Goal: Task Accomplishment & Management: Complete application form

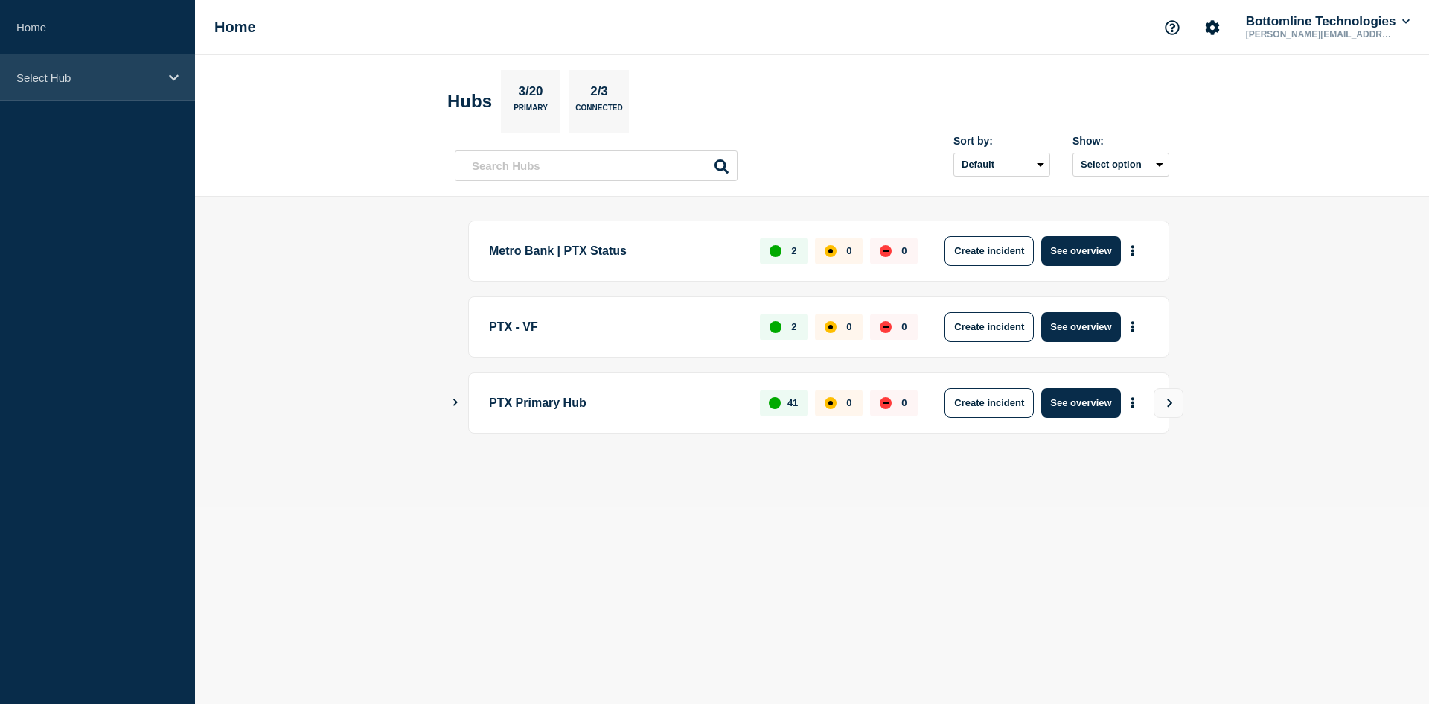
click at [173, 74] on icon at bounding box center [174, 77] width 10 height 11
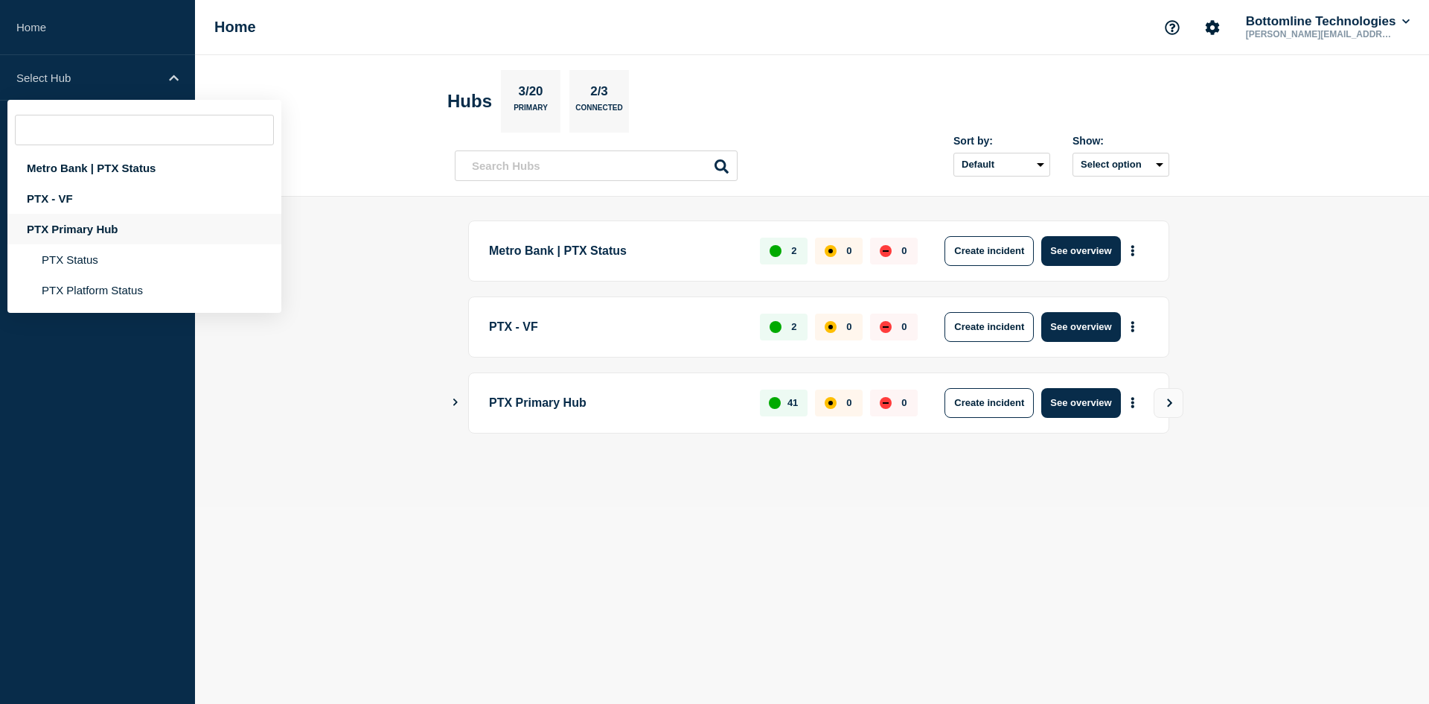
click at [84, 231] on div "PTX Primary Hub" at bounding box center [144, 229] width 274 height 31
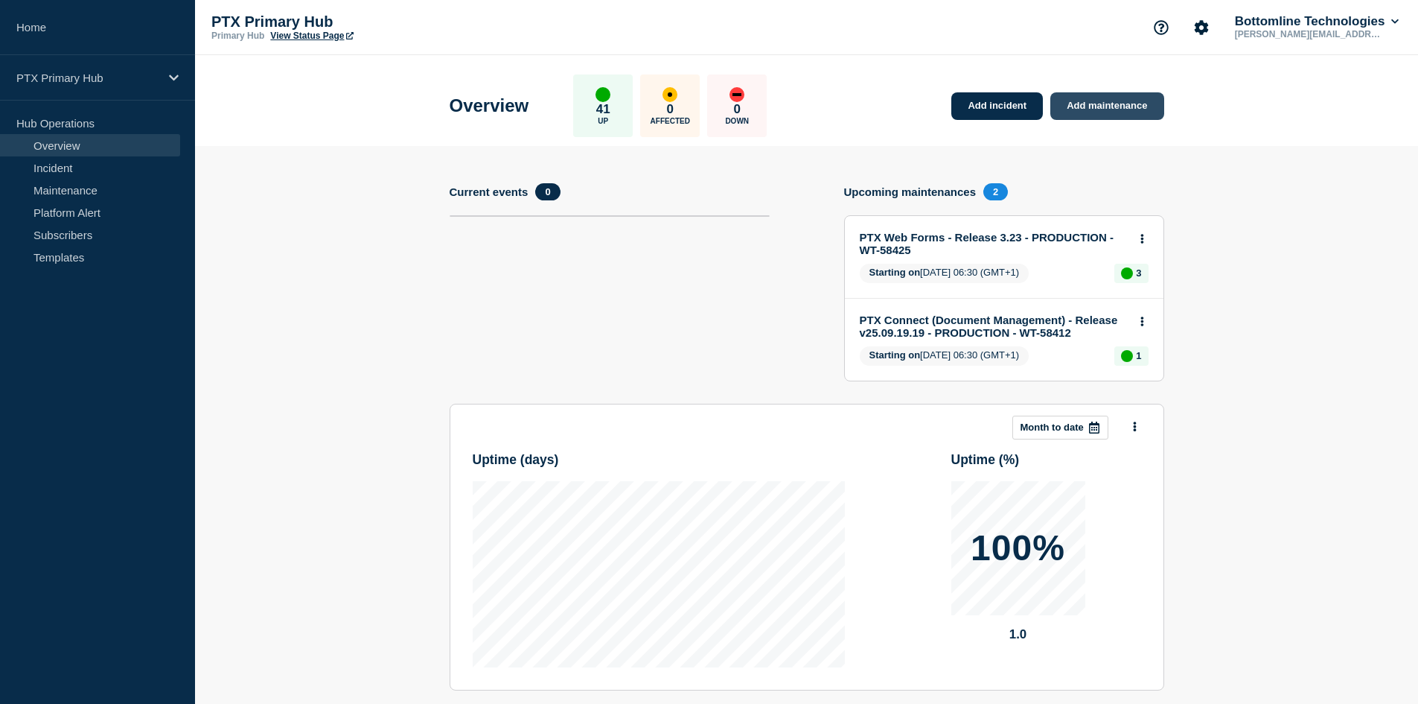
click at [1079, 112] on link "Add maintenance" at bounding box center [1106, 106] width 113 height 28
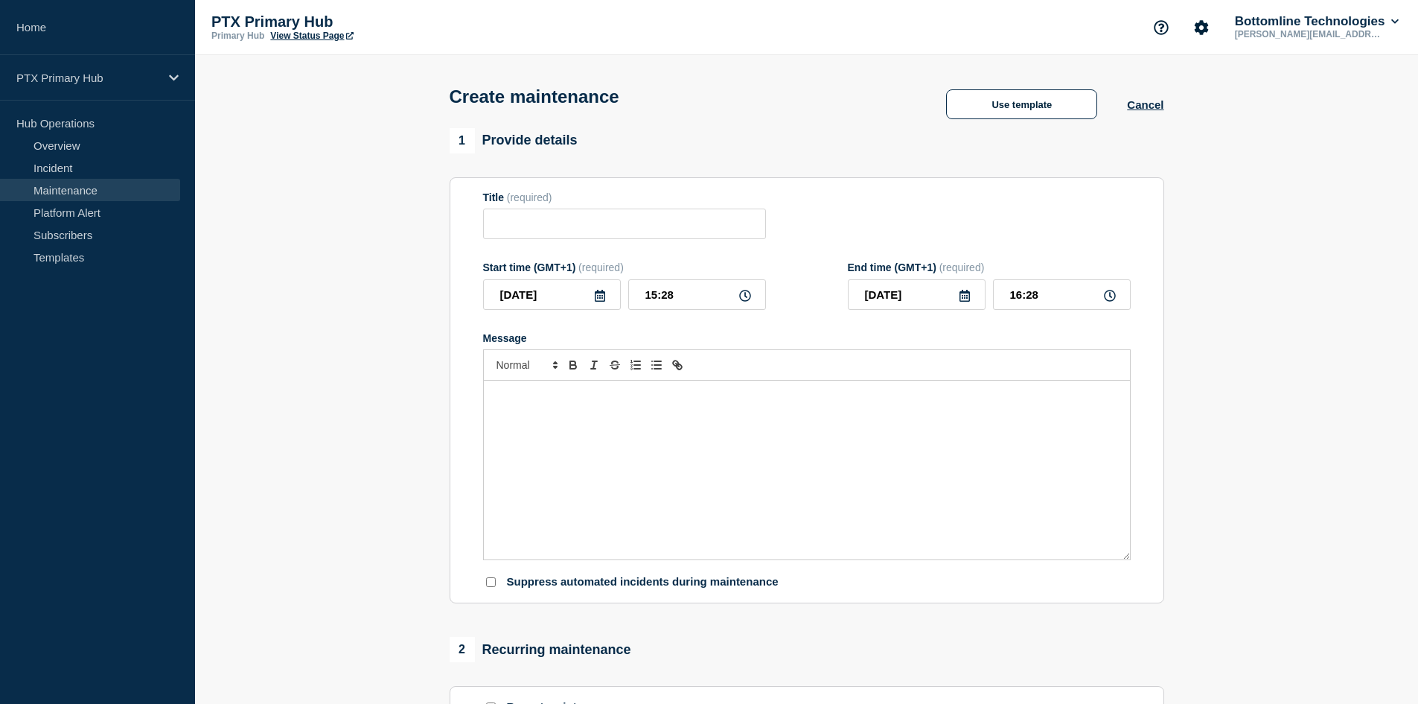
click at [584, 440] on div "Message" at bounding box center [807, 469] width 646 height 179
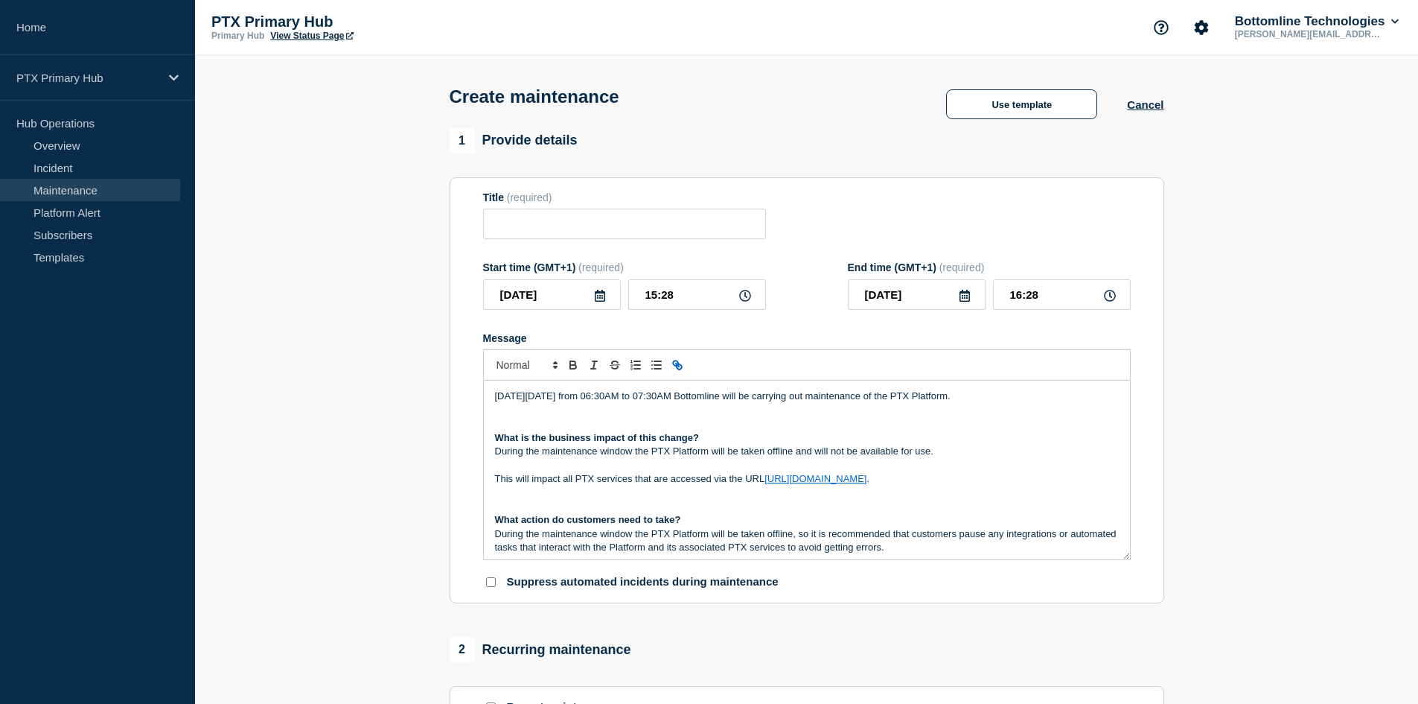
scroll to position [117, 0]
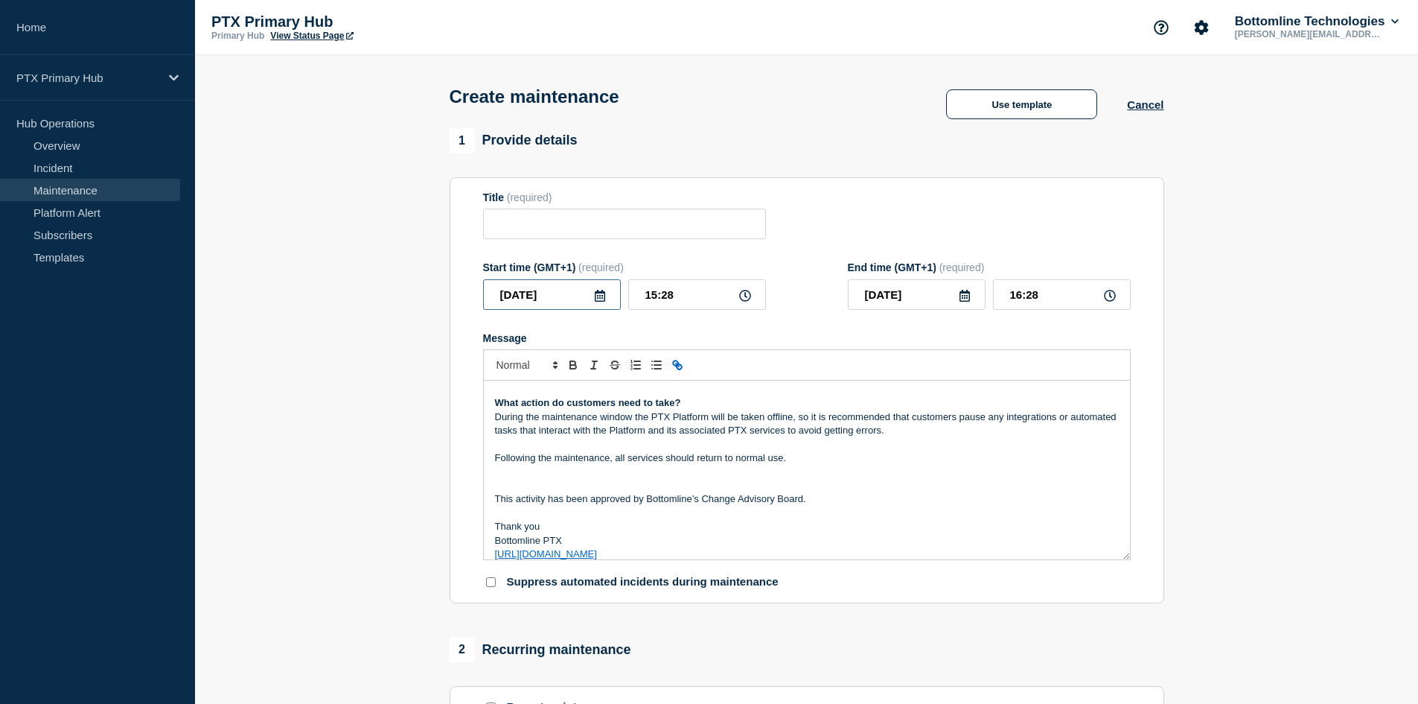
click at [570, 303] on input "2025-10-15" at bounding box center [552, 294] width 138 height 31
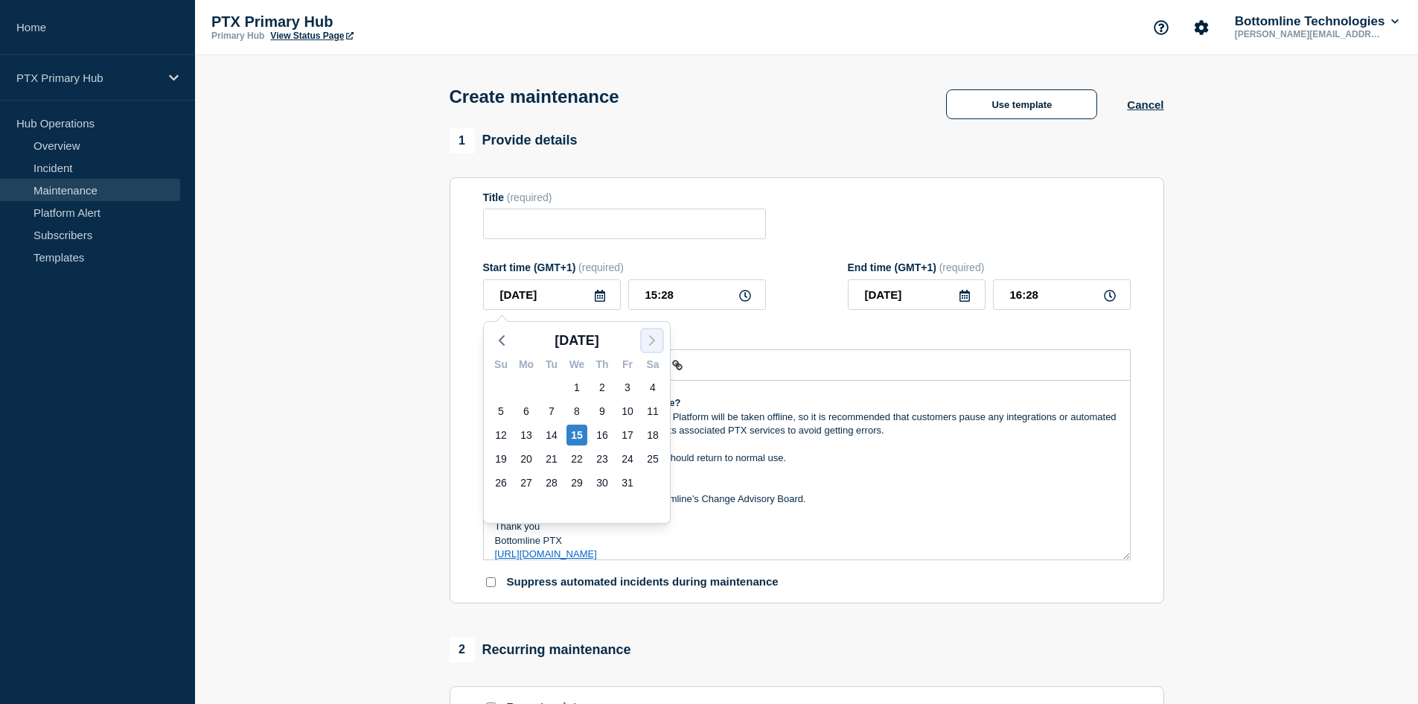
click at [656, 338] on icon "button" at bounding box center [652, 340] width 18 height 18
click at [553, 412] on div "4" at bounding box center [551, 411] width 21 height 21
type input "2025-11-04"
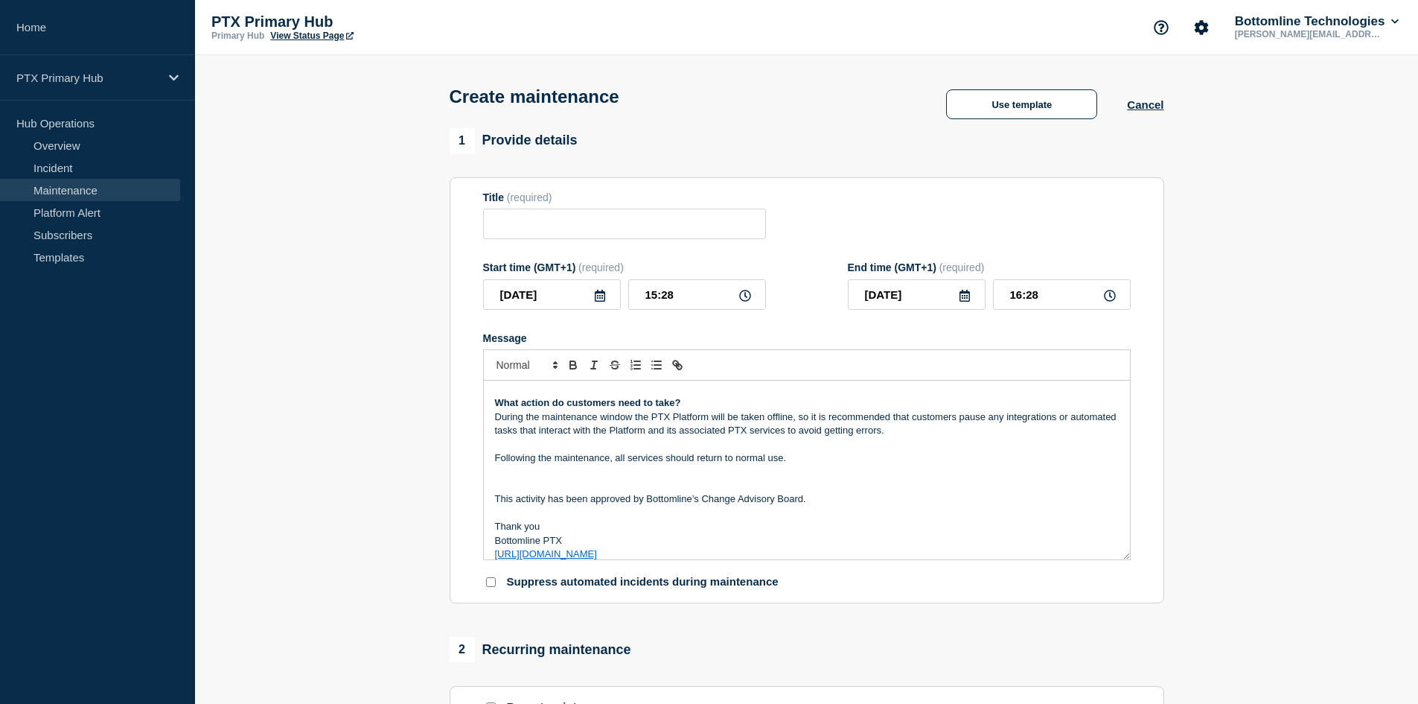
click at [852, 330] on form "Title (required) Start time (GMT+1) (required) 2025-11-04 15:28 End time (GMT+1…" at bounding box center [807, 390] width 648 height 398
click at [691, 301] on input "15:28" at bounding box center [697, 294] width 138 height 31
click at [647, 299] on input "15:28" at bounding box center [697, 294] width 138 height 31
click at [746, 299] on icon at bounding box center [745, 296] width 12 height 12
click at [683, 299] on input "15:28" at bounding box center [697, 294] width 138 height 31
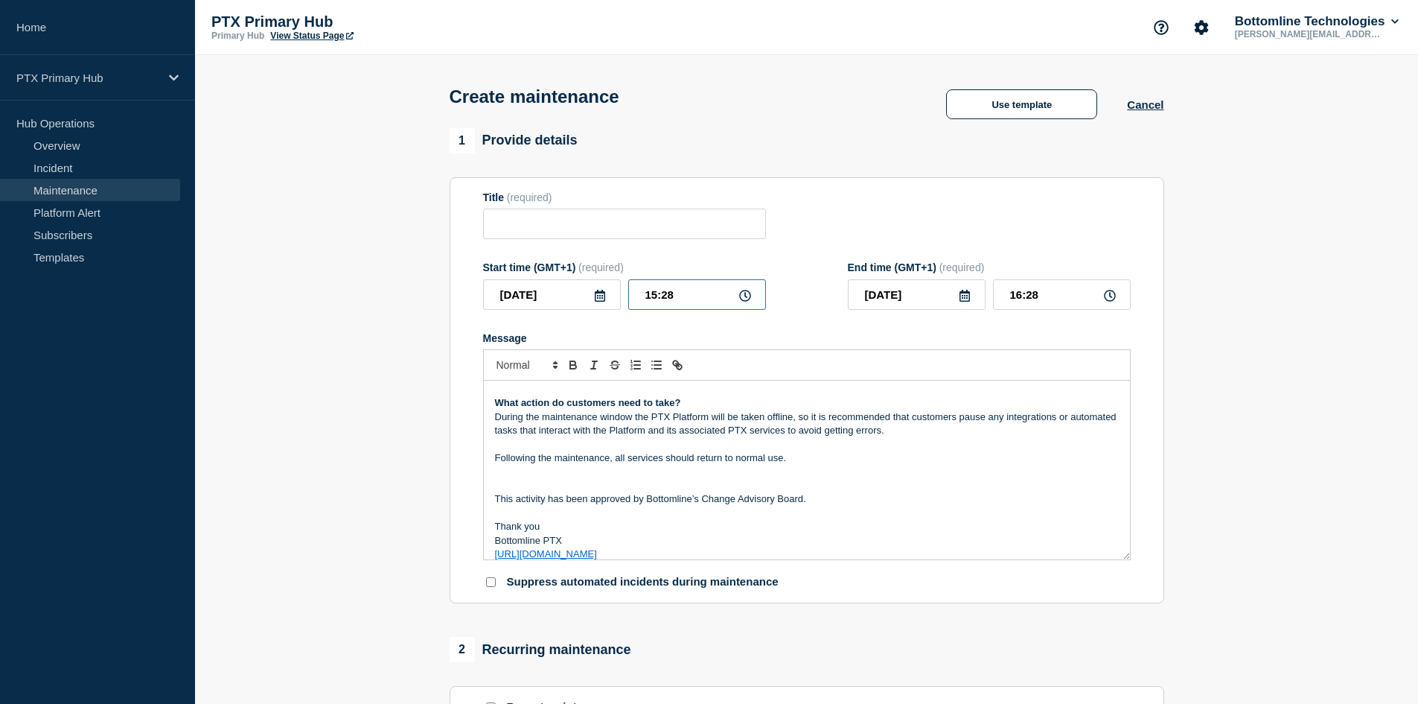
click at [683, 299] on input "15:28" at bounding box center [697, 294] width 138 height 31
type input "01:30"
type input "02:30"
click at [834, 189] on section "Title (required) Start time (GMT+1) (required) 2025-11-04 01:30 End time (GMT+1…" at bounding box center [807, 390] width 715 height 427
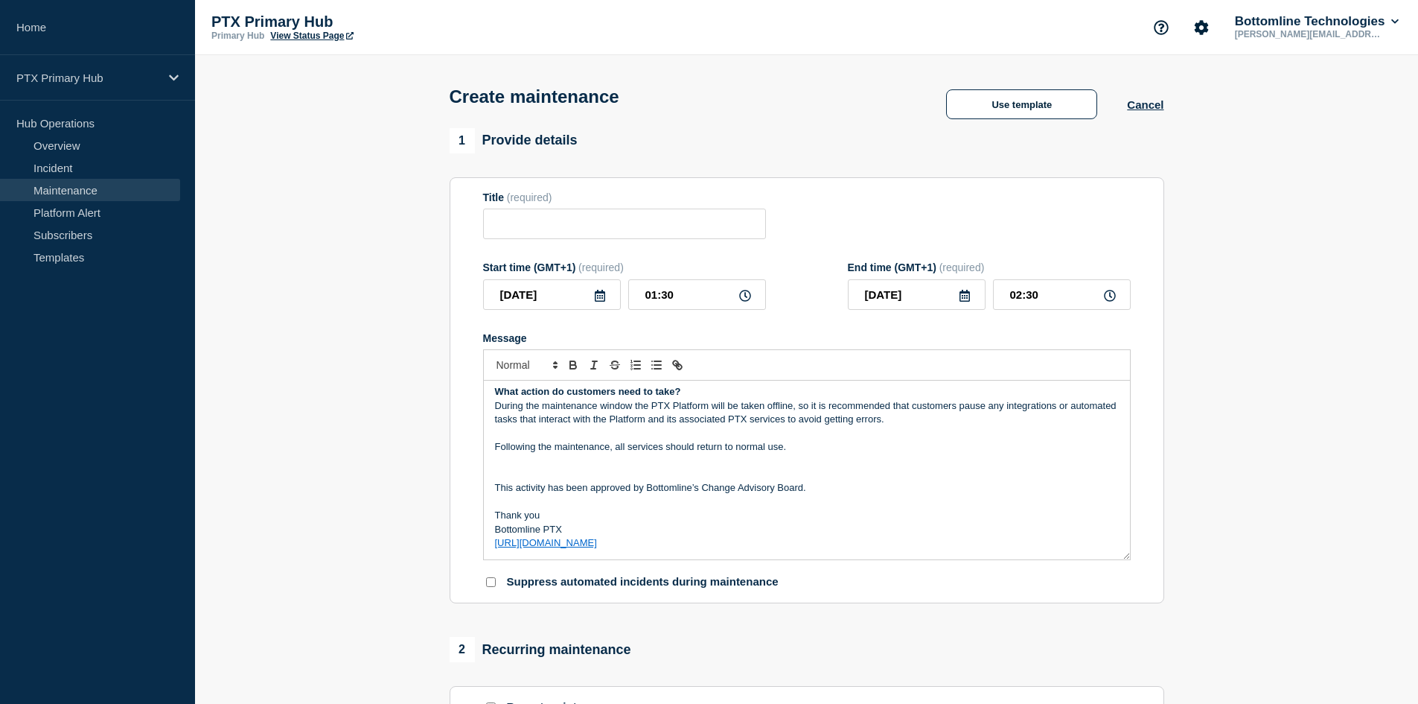
scroll to position [0, 0]
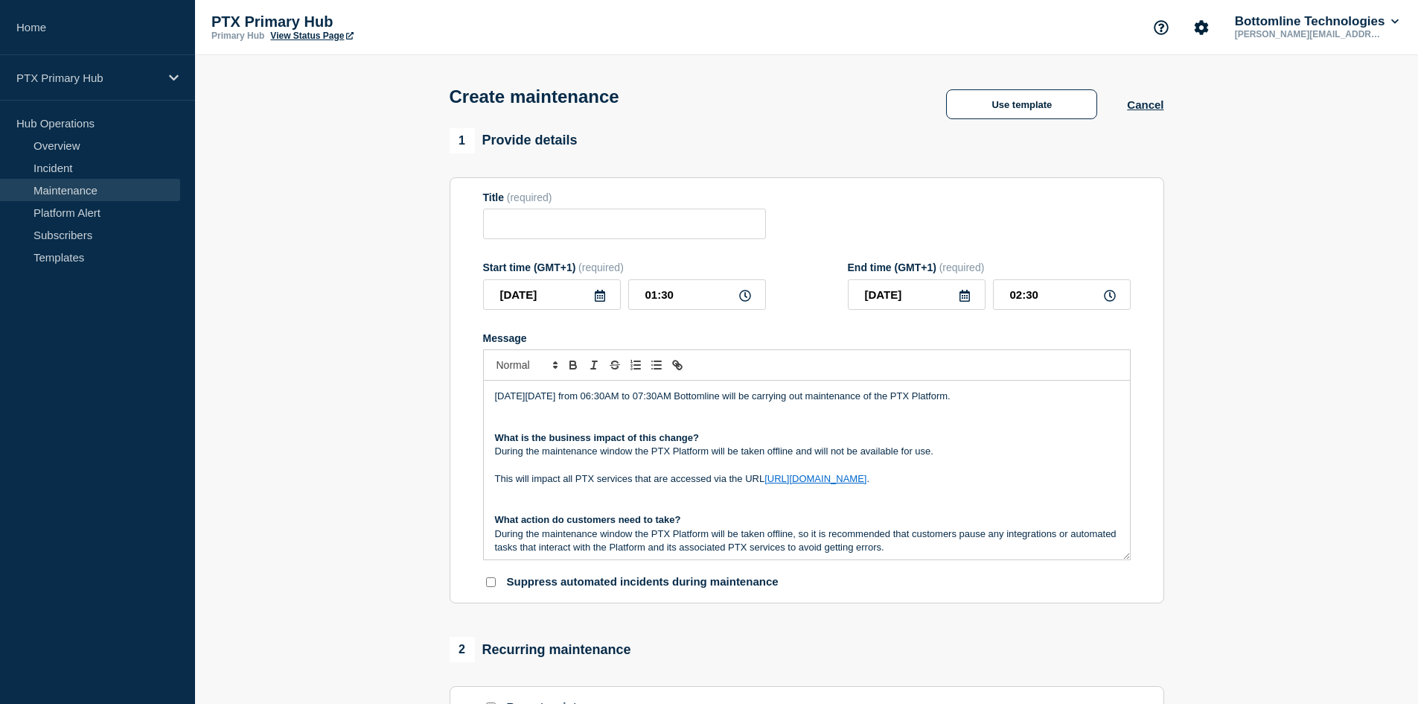
click at [558, 396] on p "[DATE][DATE] from 06:30AM to 07:30AM Bottomline will be carrying out maintenanc…" at bounding box center [807, 395] width 624 height 13
click at [647, 398] on p "On Tuesday 4th November from 06:30AM to 07:30AM Bottomline will be carrying out…" at bounding box center [807, 395] width 624 height 13
click at [493, 396] on div "On Tuesday 4th November from 01:30AM to 07:30AM Bottomline will be carrying out…" at bounding box center [807, 469] width 646 height 179
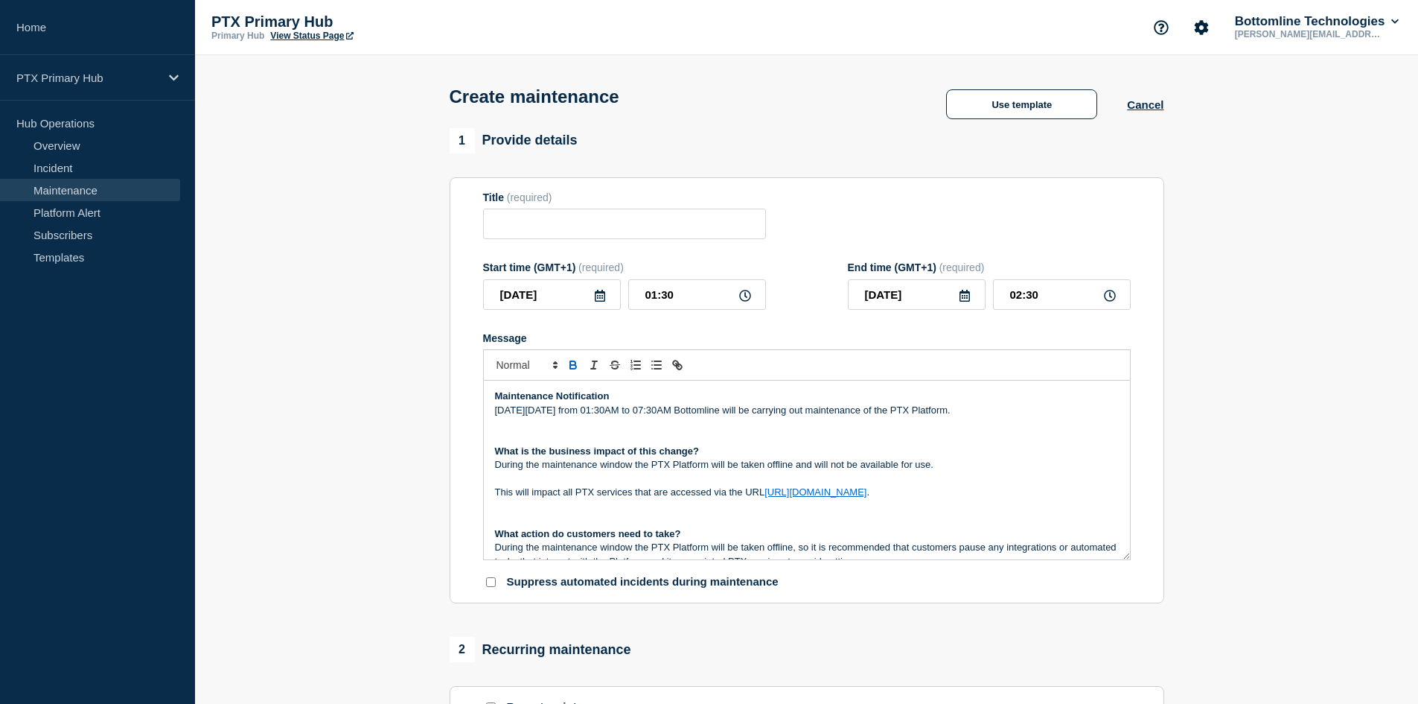
click at [698, 413] on p "On Tuesday 4th November from 01:30AM to 07:30AM Bottomline will be carrying out…" at bounding box center [807, 409] width 624 height 13
click at [607, 237] on input "Title" at bounding box center [624, 223] width 283 height 31
paste input "PTX Platform - Planned Maintenance - PRODUCTION - WT-58534"
click at [705, 229] on input "PTX Platform - Planned Maintenance - PRODUCTION - WT-58534" at bounding box center [624, 223] width 283 height 31
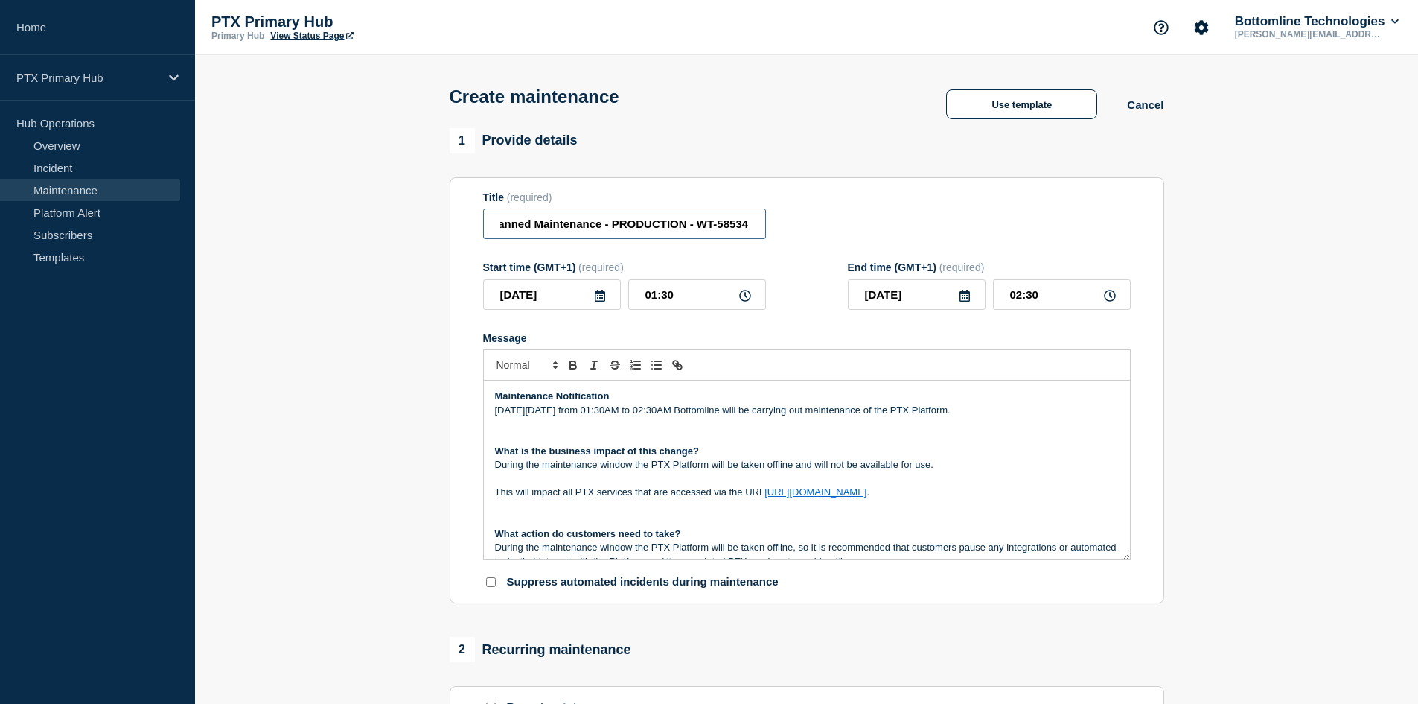
paste input "9569"
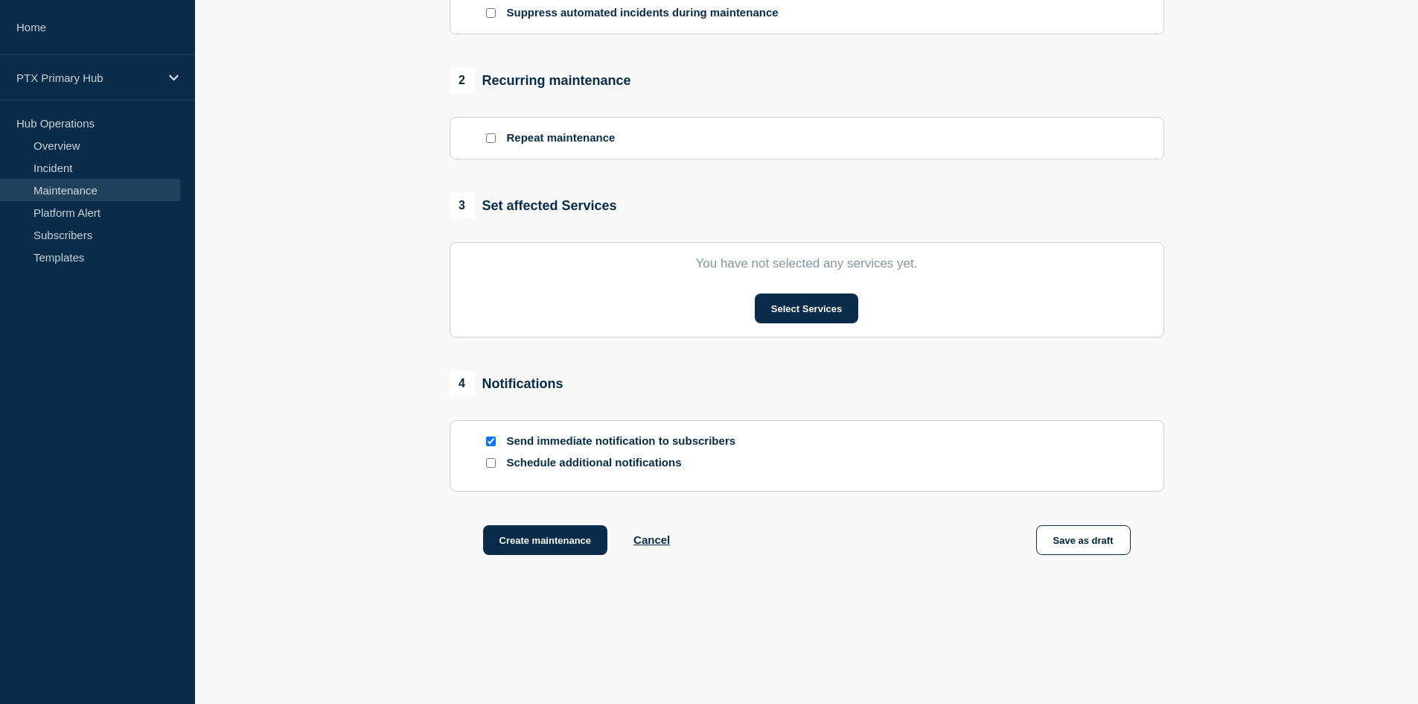
scroll to position [595, 0]
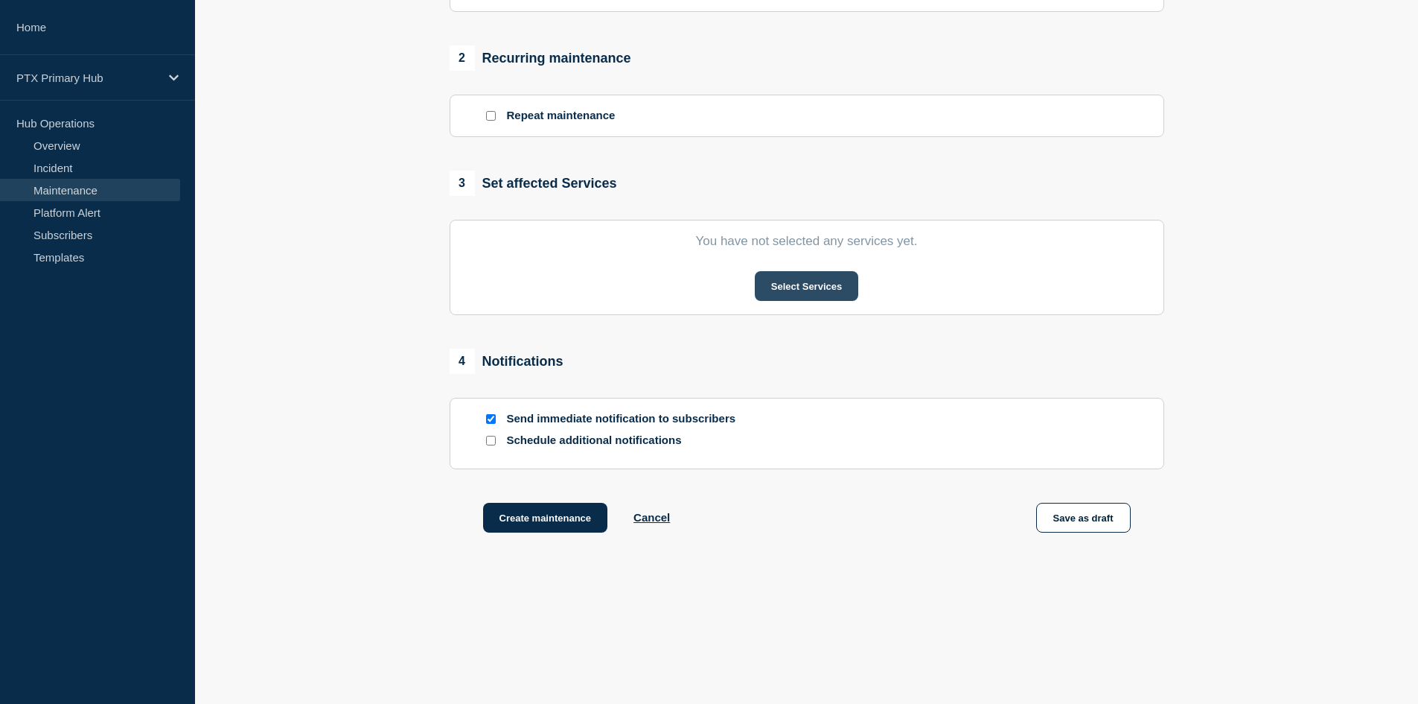
type input "PTX Platform - Planned Maintenance - PRODUCTION - WT-59569"
click at [820, 282] on button "Select Services" at bounding box center [806, 286] width 103 height 30
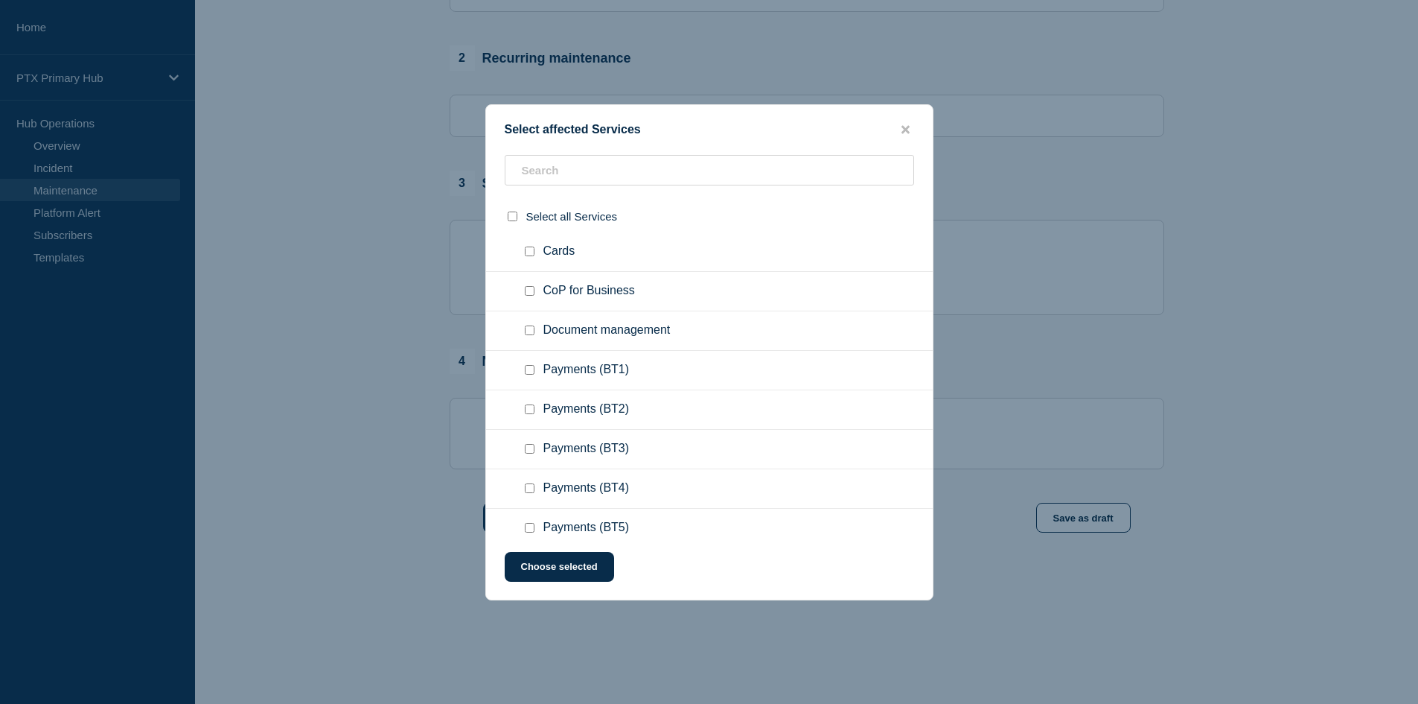
scroll to position [670, 0]
click at [533, 377] on input "Payments (BT3) checkbox" at bounding box center [530, 374] width 10 height 10
checkbox input "true"
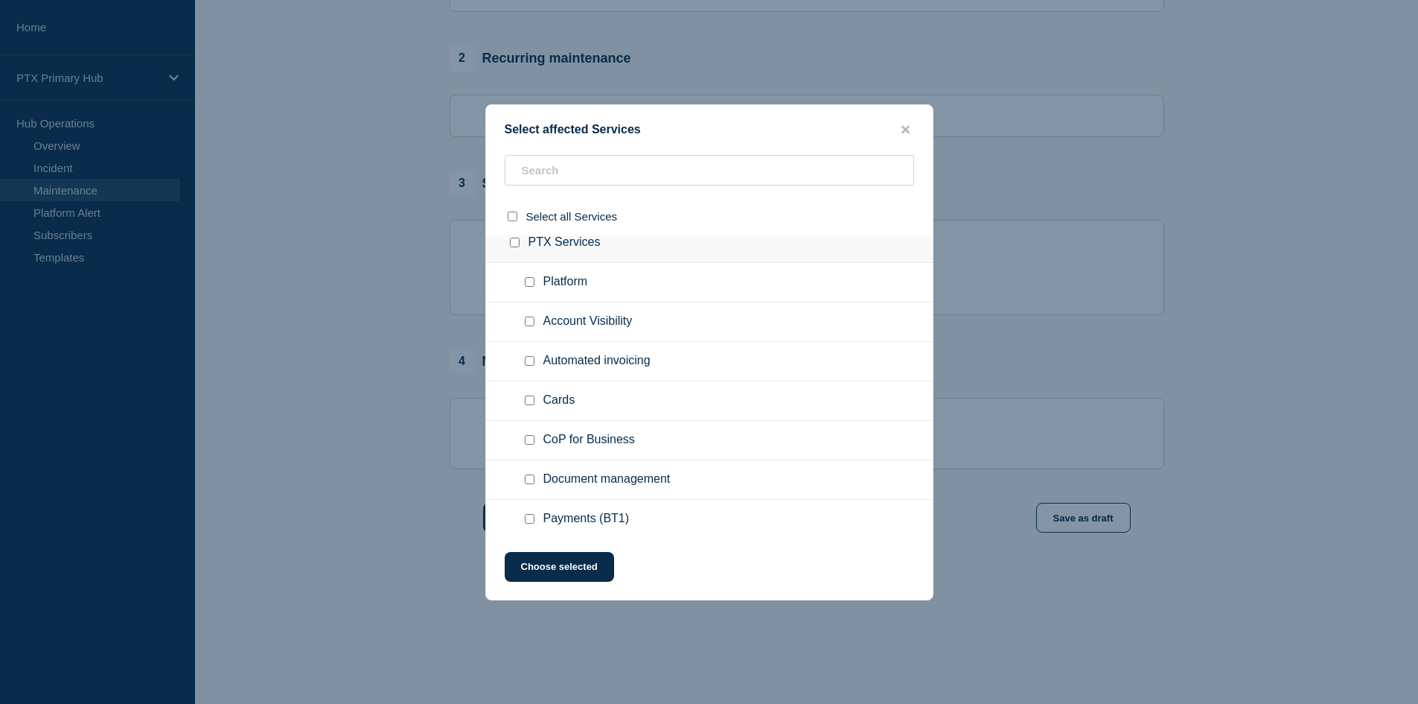
click at [520, 246] on div at bounding box center [518, 242] width 22 height 15
click at [516, 246] on input "PTX Services checkbox" at bounding box center [515, 242] width 10 height 10
checkbox input "true"
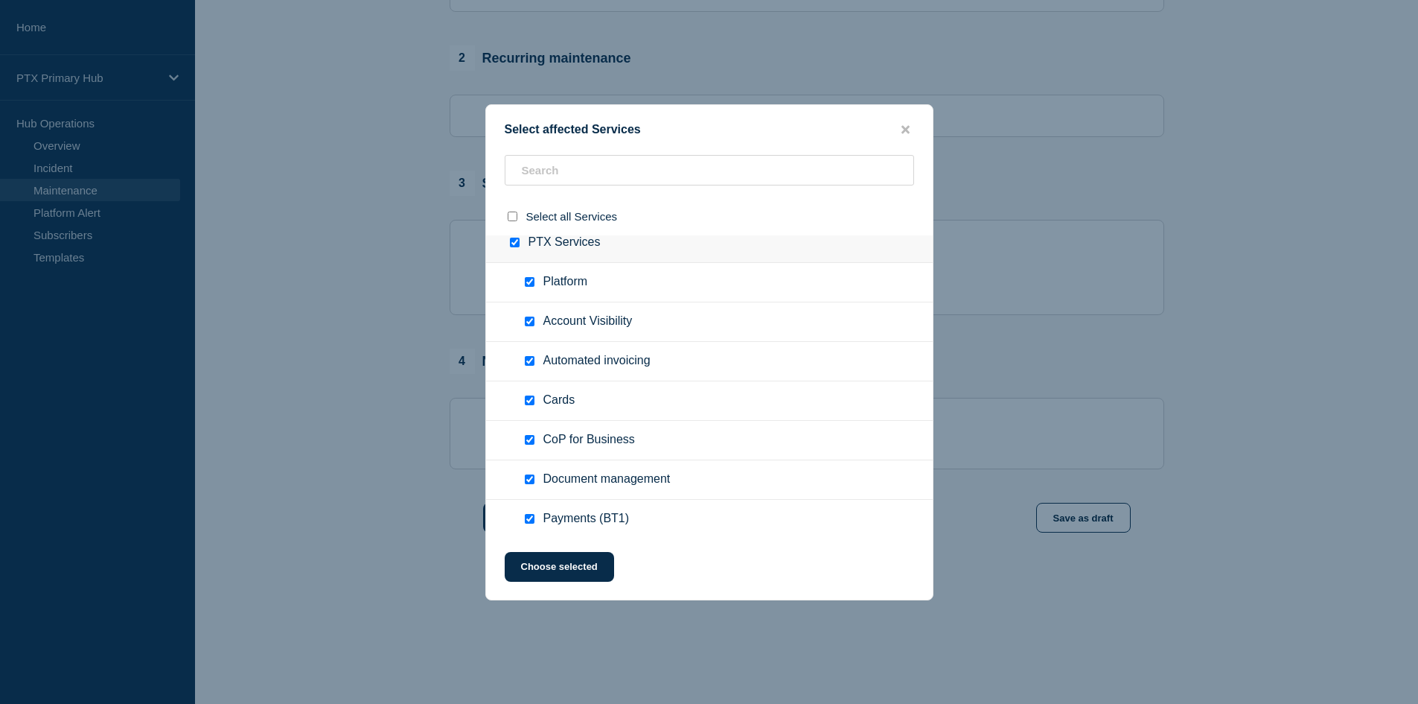
checkbox input "true"
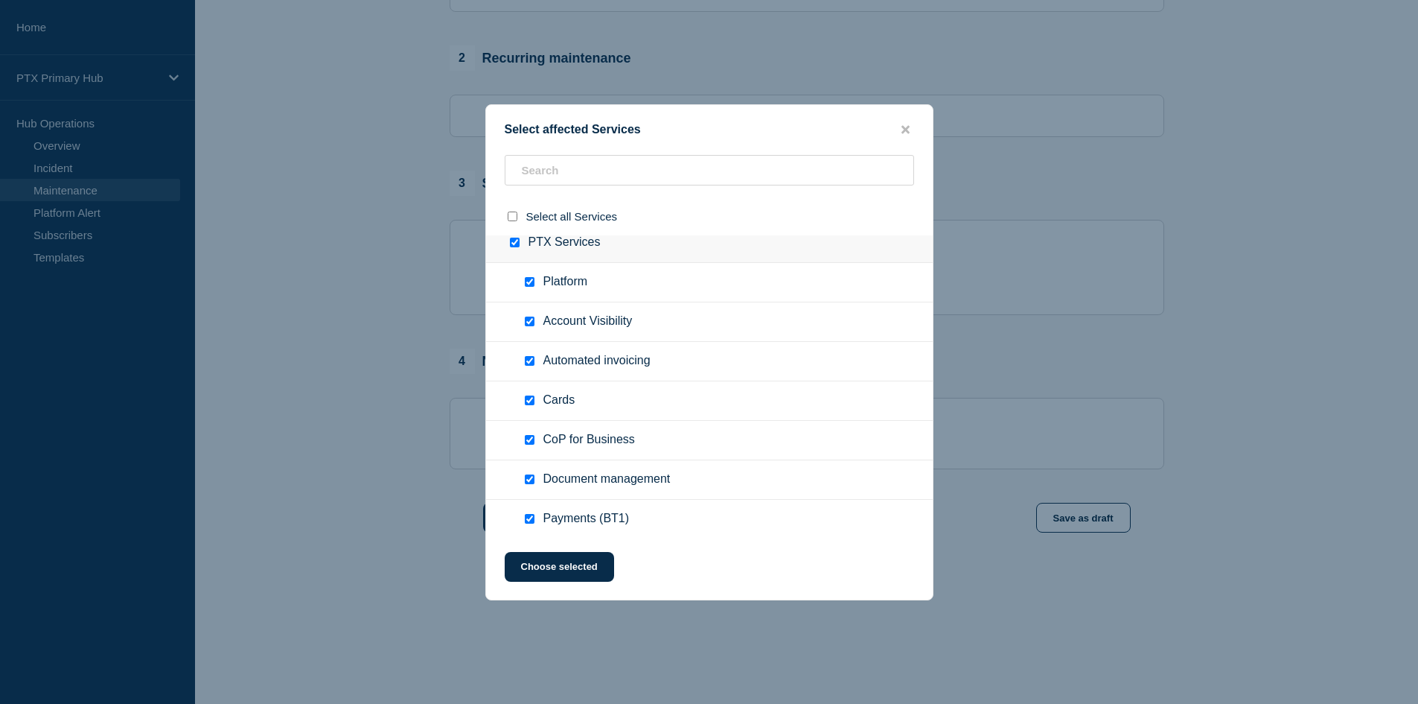
checkbox input "true"
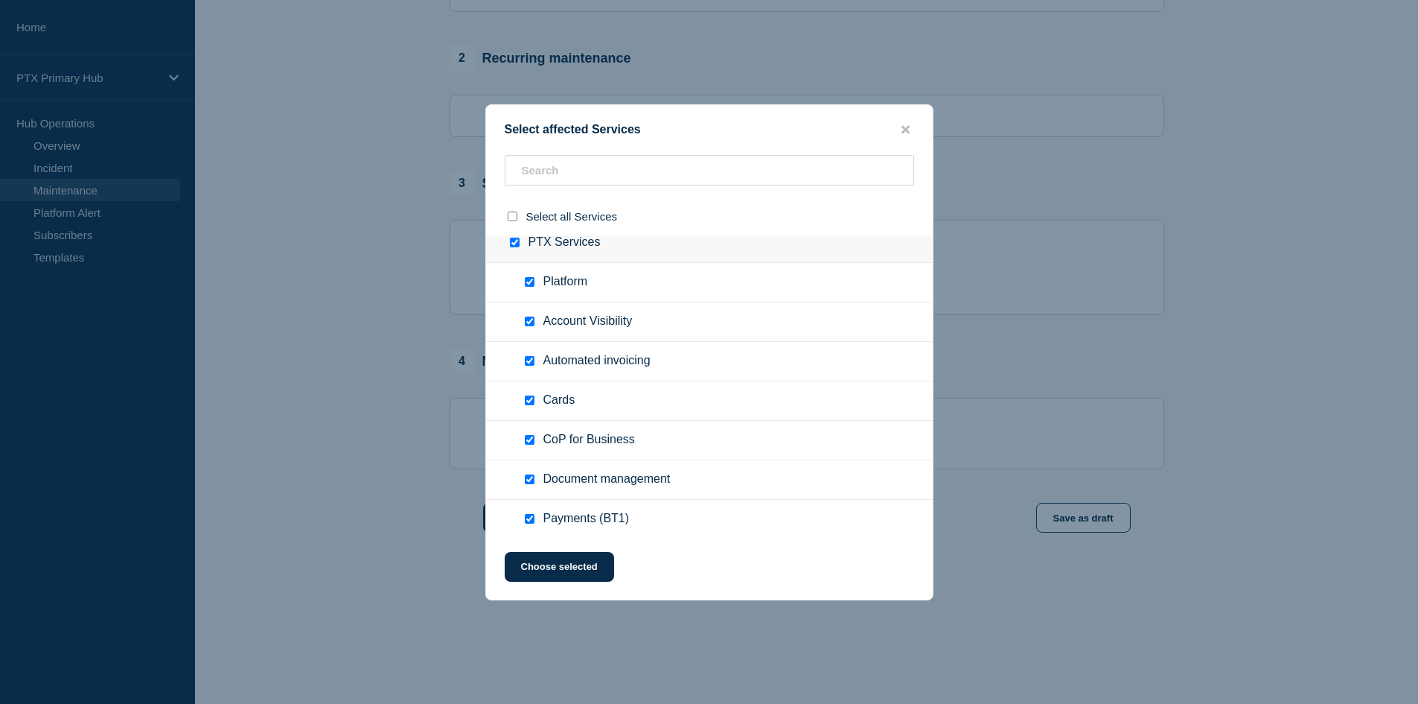
checkbox input "true"
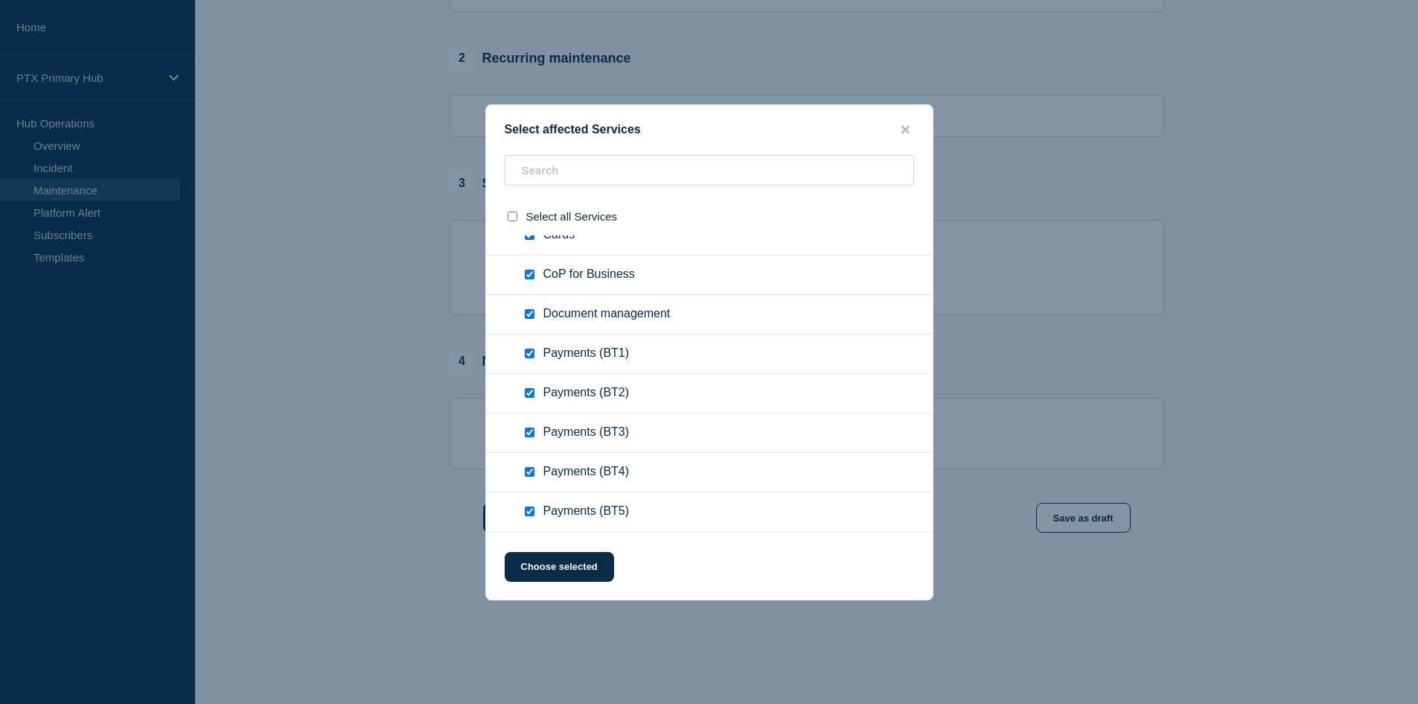
scroll to position [596, 0]
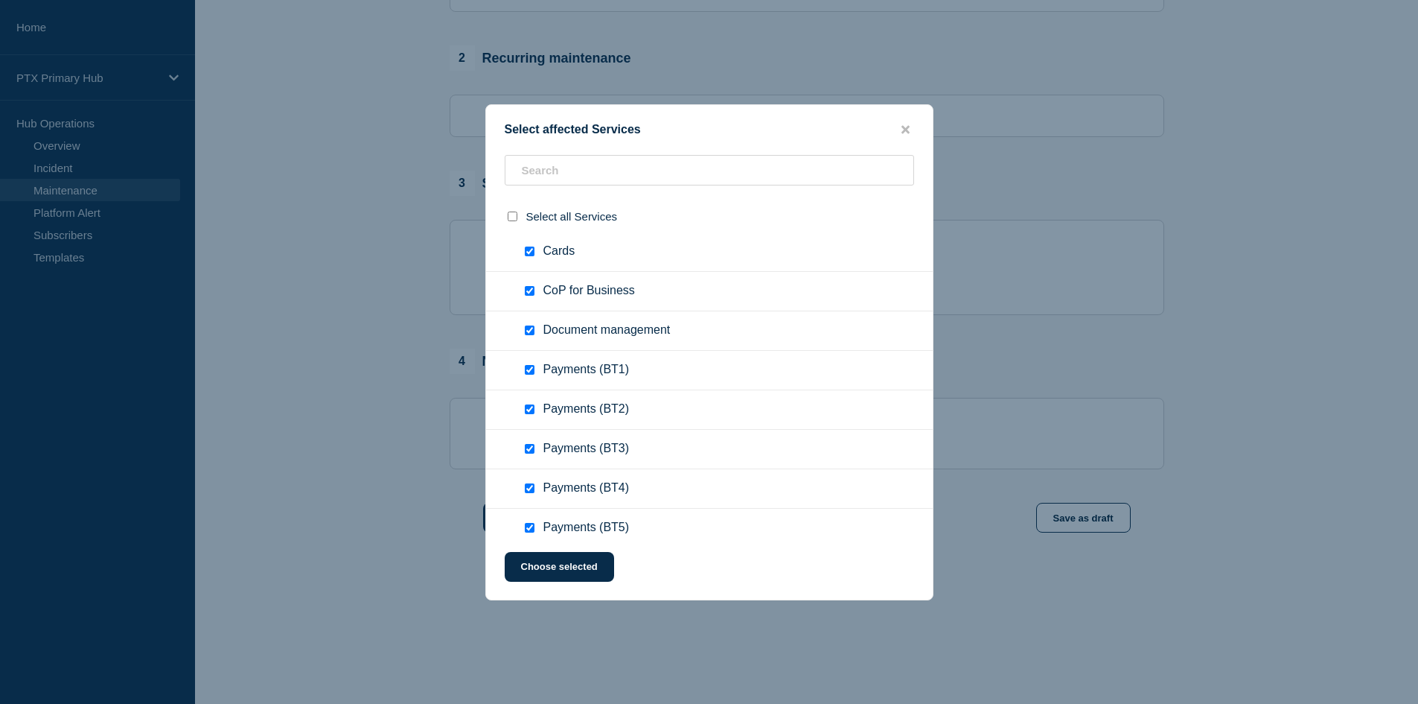
click at [533, 368] on input "Payments (BT1) checkbox" at bounding box center [530, 370] width 10 height 10
checkbox input "false"
click at [530, 410] on input "Payments (BT2) checkbox" at bounding box center [530, 409] width 10 height 10
checkbox input "false"
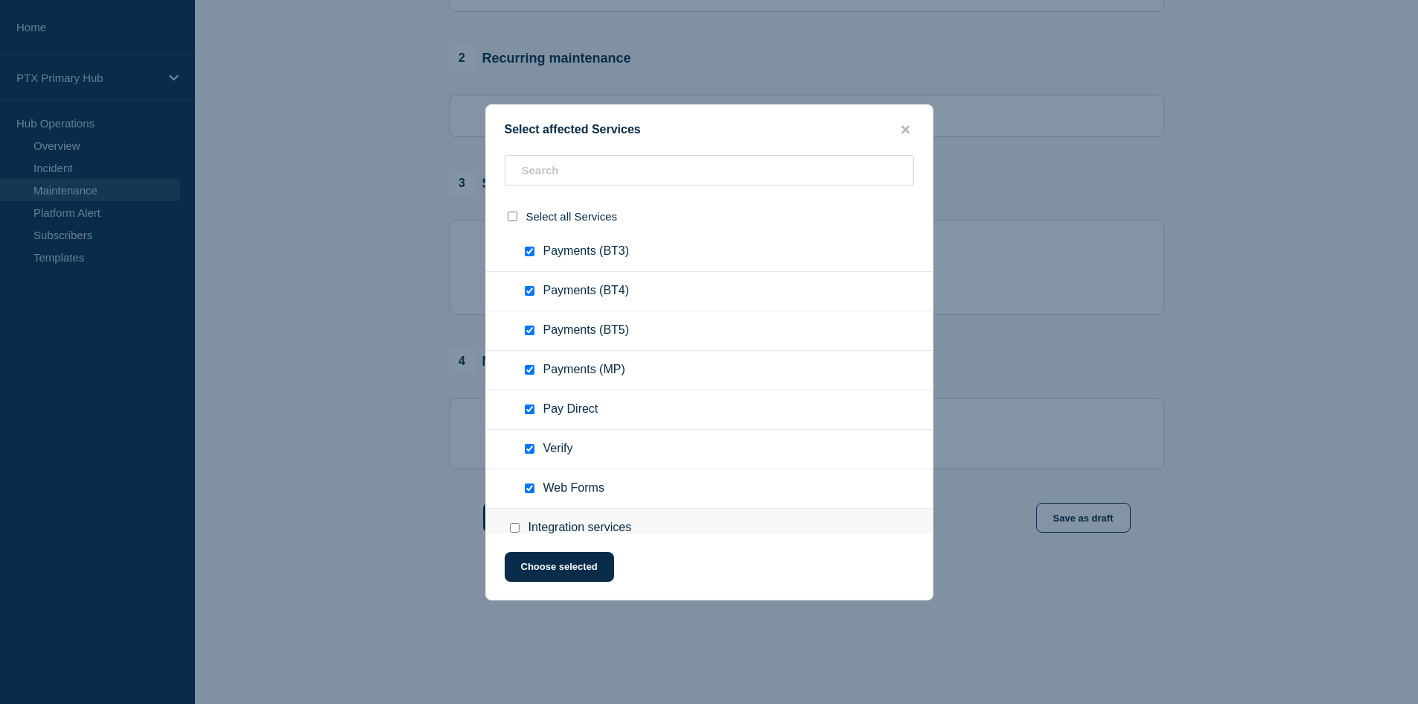
scroll to position [819, 0]
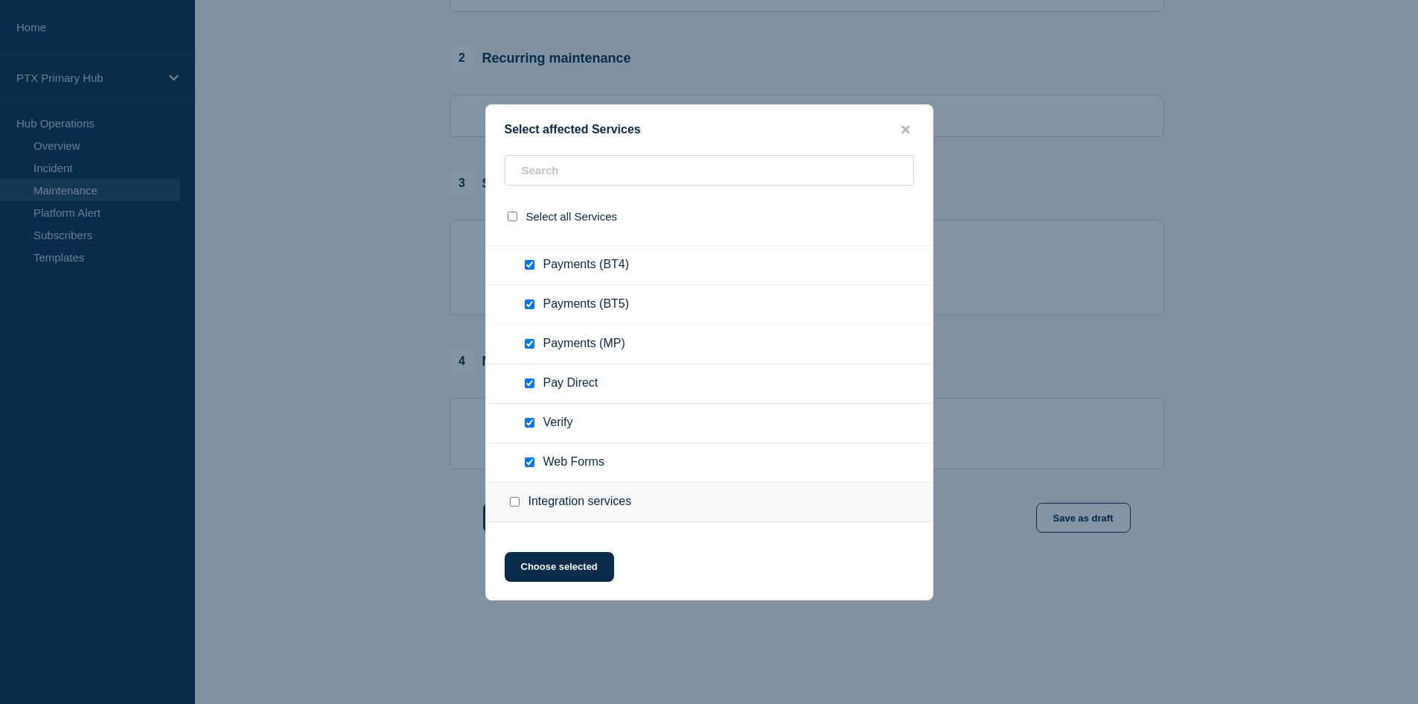
click at [523, 344] on div at bounding box center [533, 343] width 22 height 15
click at [532, 343] on input "Payments (MP) checkbox" at bounding box center [530, 344] width 10 height 10
checkbox input "false"
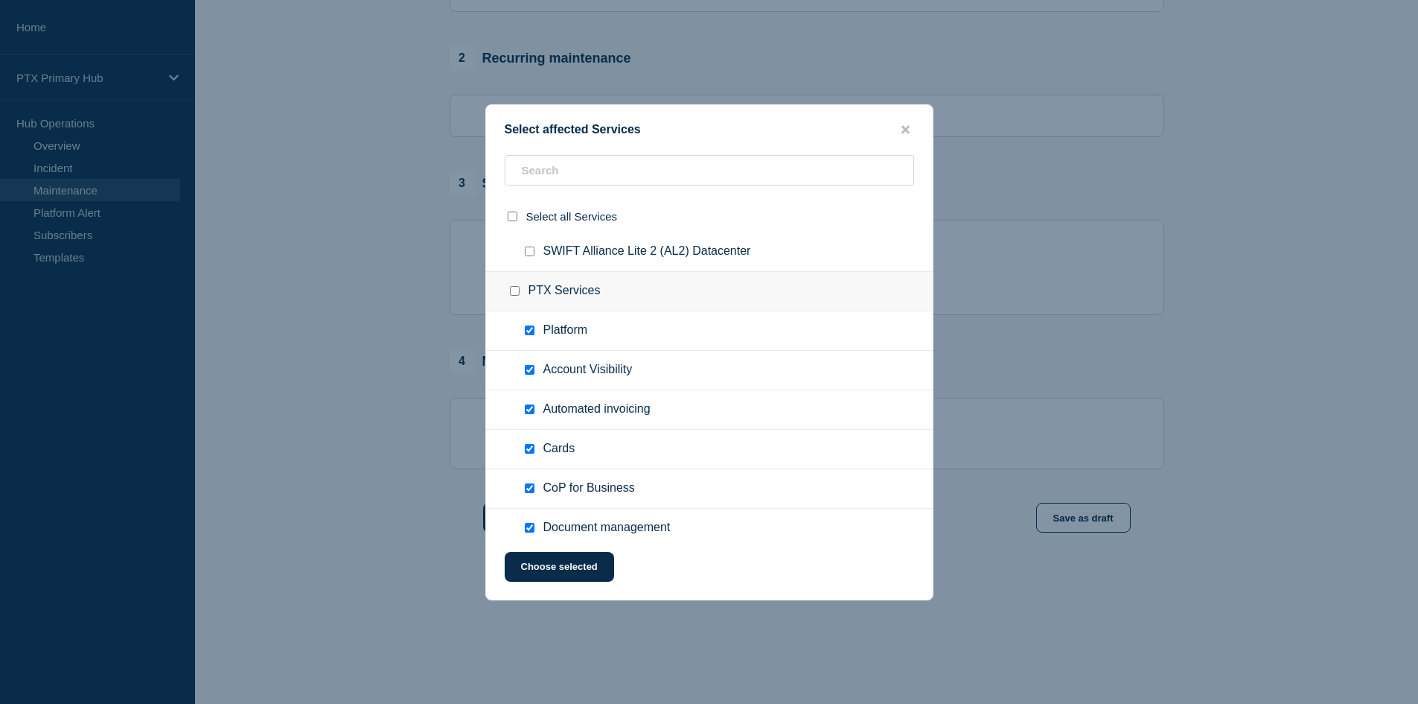
scroll to position [372, 0]
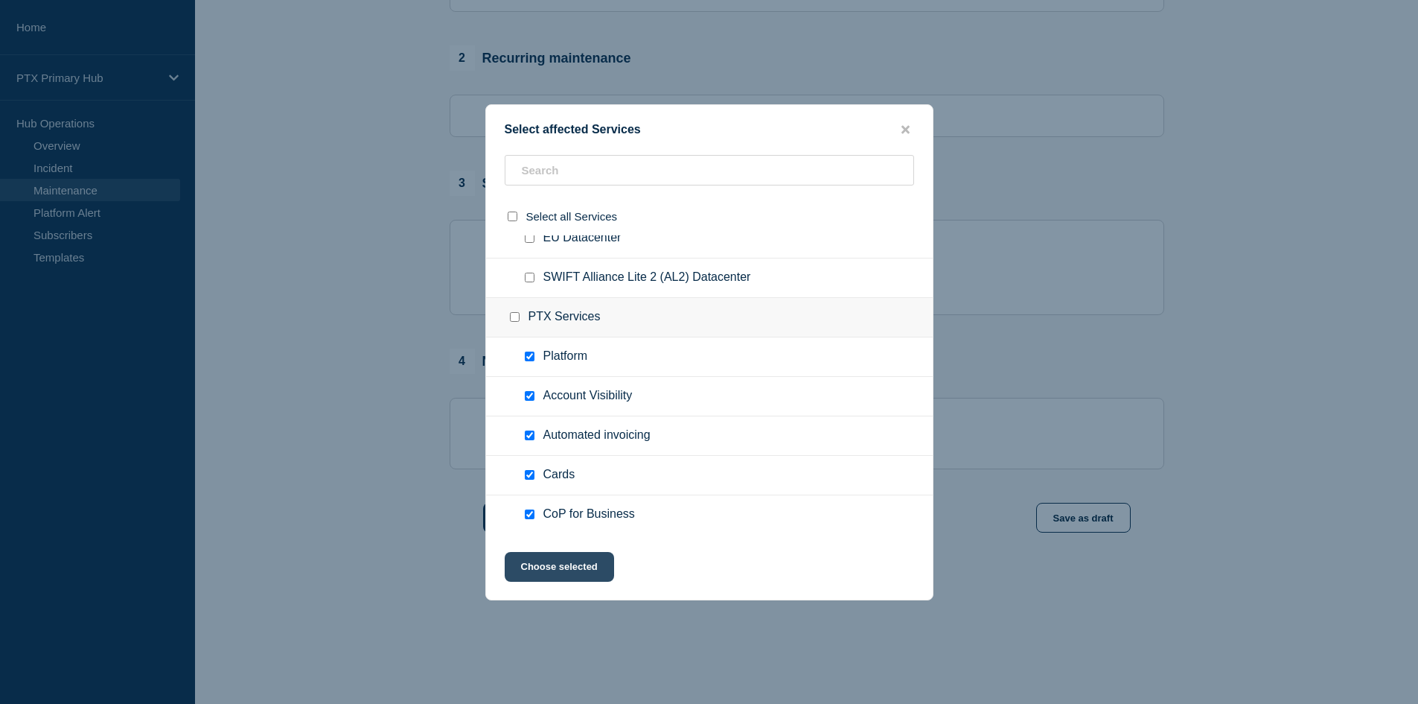
click at [569, 570] on button "Choose selected" at bounding box center [559, 567] width 109 height 30
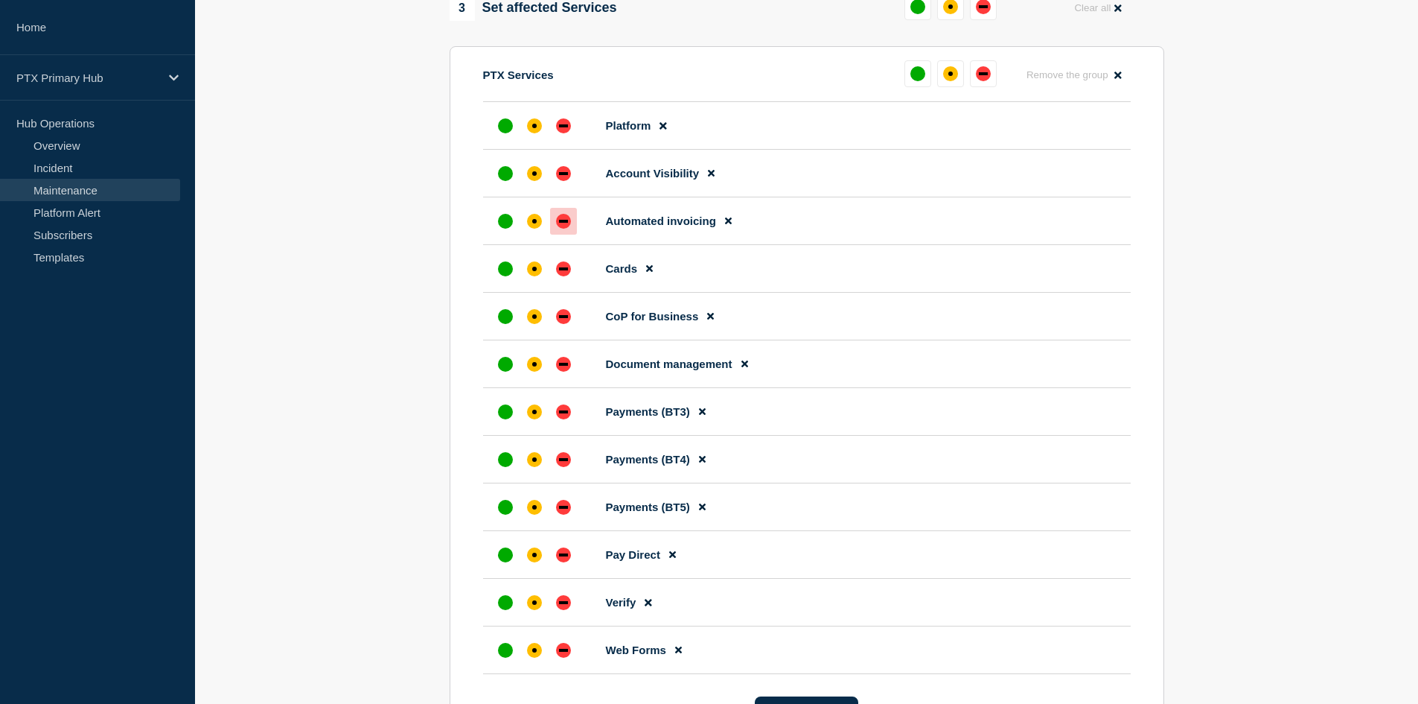
scroll to position [744, 0]
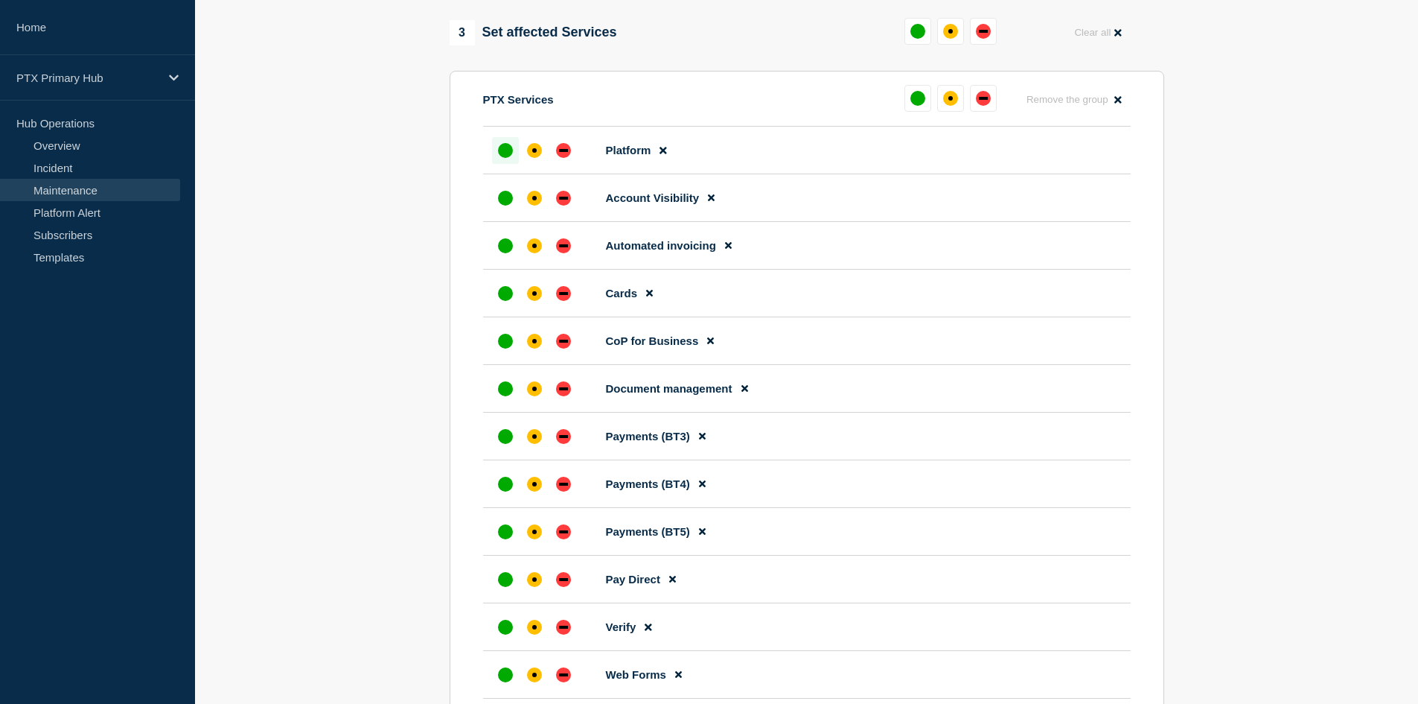
click at [508, 158] on div "up" at bounding box center [505, 150] width 15 height 15
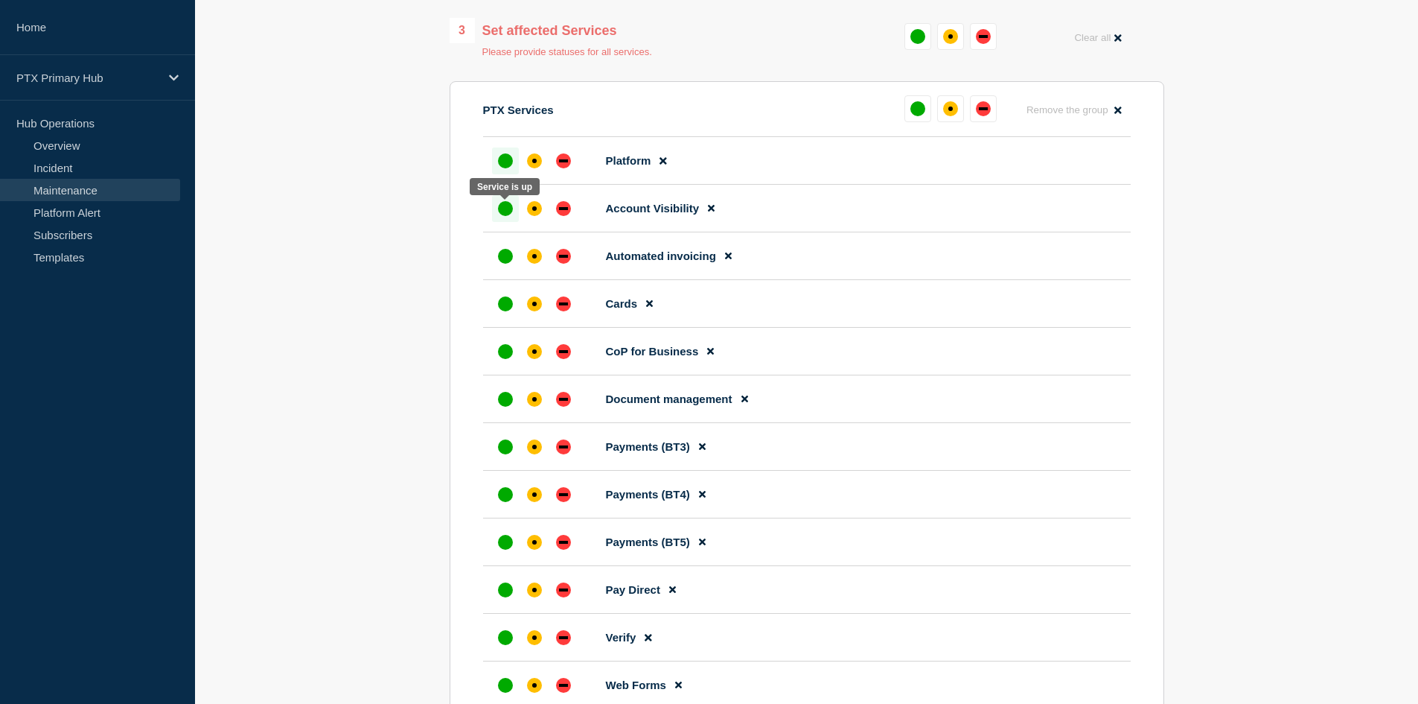
click at [504, 216] on div "up" at bounding box center [505, 208] width 15 height 15
click at [497, 258] on div at bounding box center [505, 256] width 27 height 27
click at [504, 311] on div "up" at bounding box center [505, 303] width 15 height 15
click at [499, 363] on div at bounding box center [505, 351] width 27 height 27
click at [508, 406] on div "up" at bounding box center [505, 399] width 15 height 15
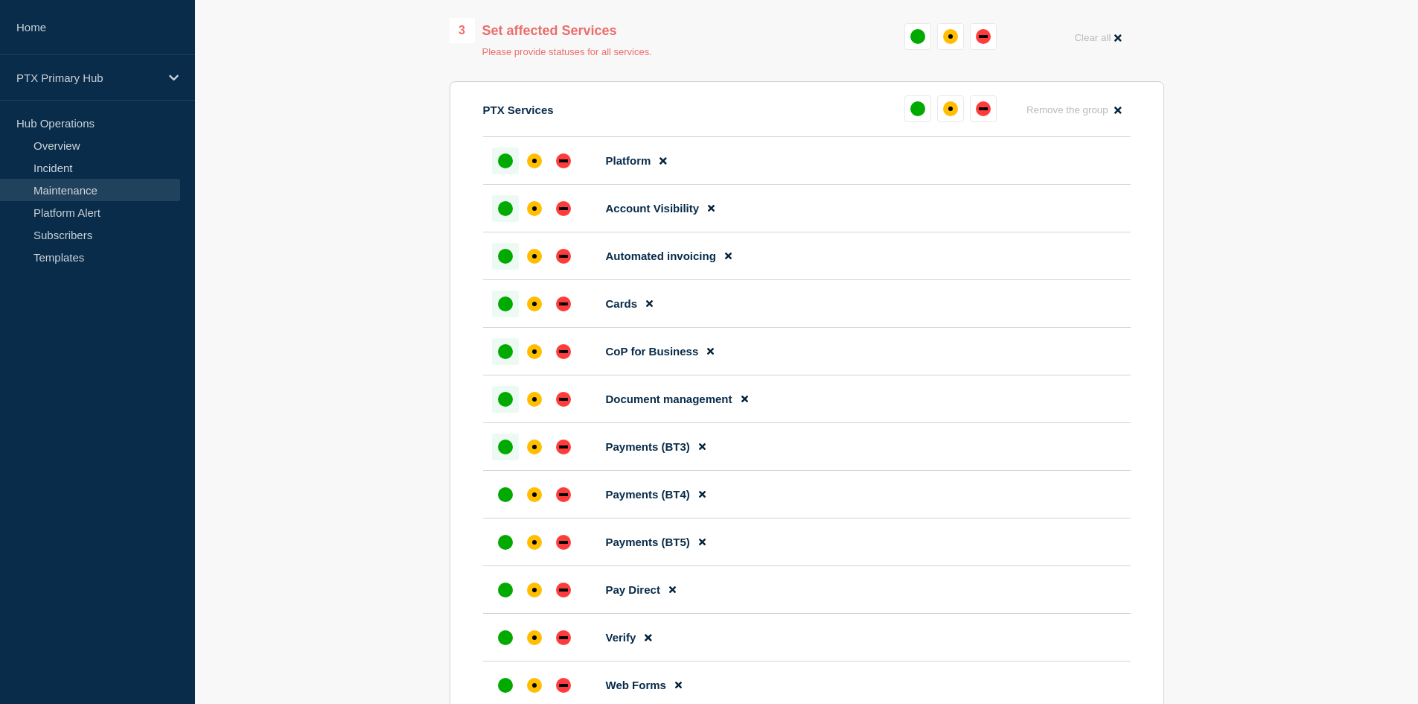
click at [506, 450] on div "up" at bounding box center [505, 446] width 15 height 15
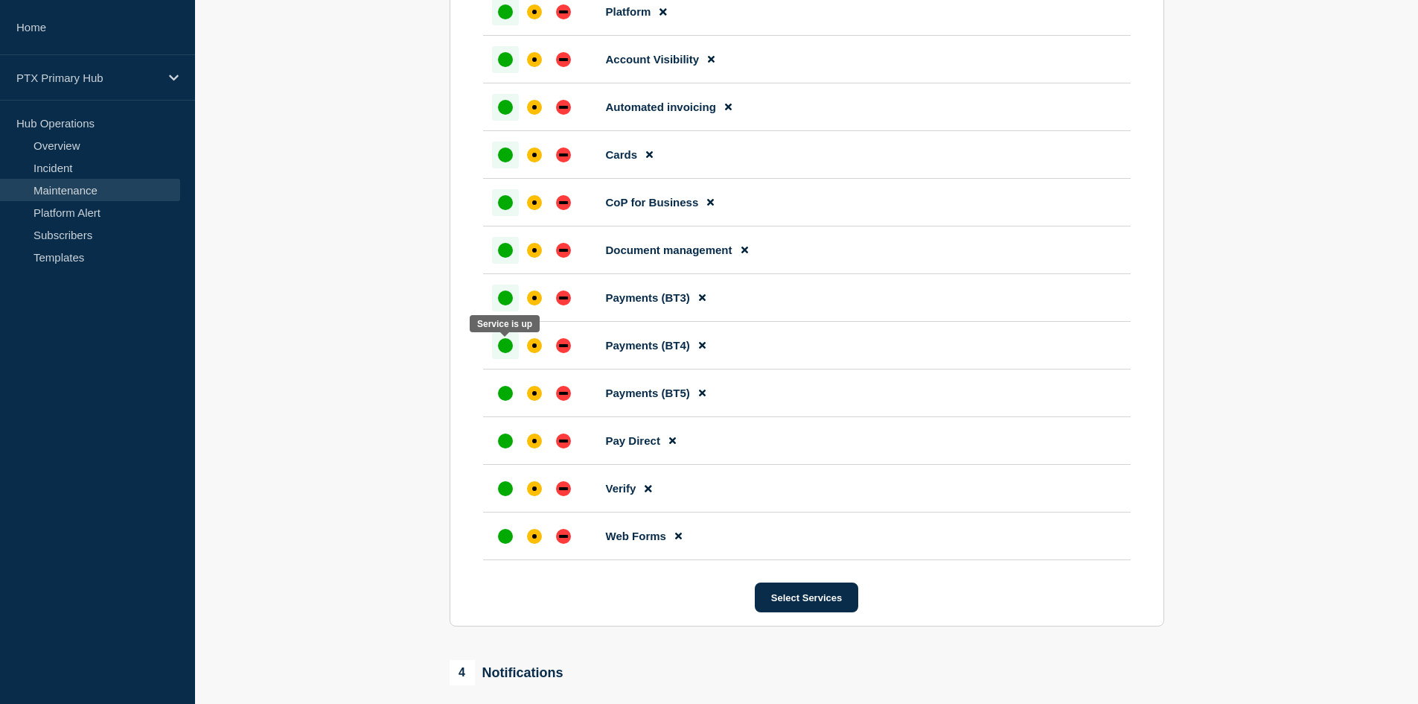
click at [505, 351] on div "up" at bounding box center [505, 345] width 15 height 15
click at [510, 395] on div "up" at bounding box center [505, 393] width 15 height 15
click at [502, 436] on div at bounding box center [505, 440] width 27 height 27
click at [509, 485] on div "up" at bounding box center [505, 488] width 15 height 15
click at [501, 543] on div "up" at bounding box center [505, 536] width 15 height 15
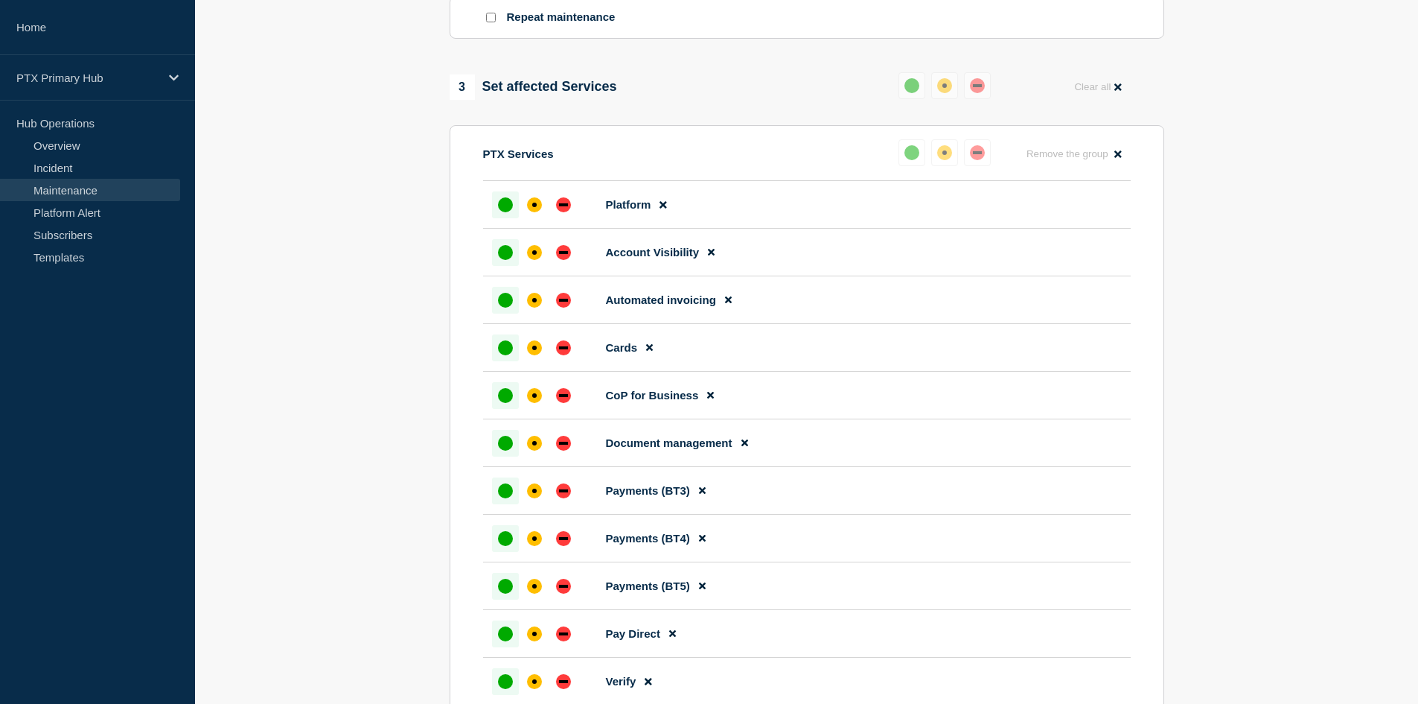
scroll to position [510, 0]
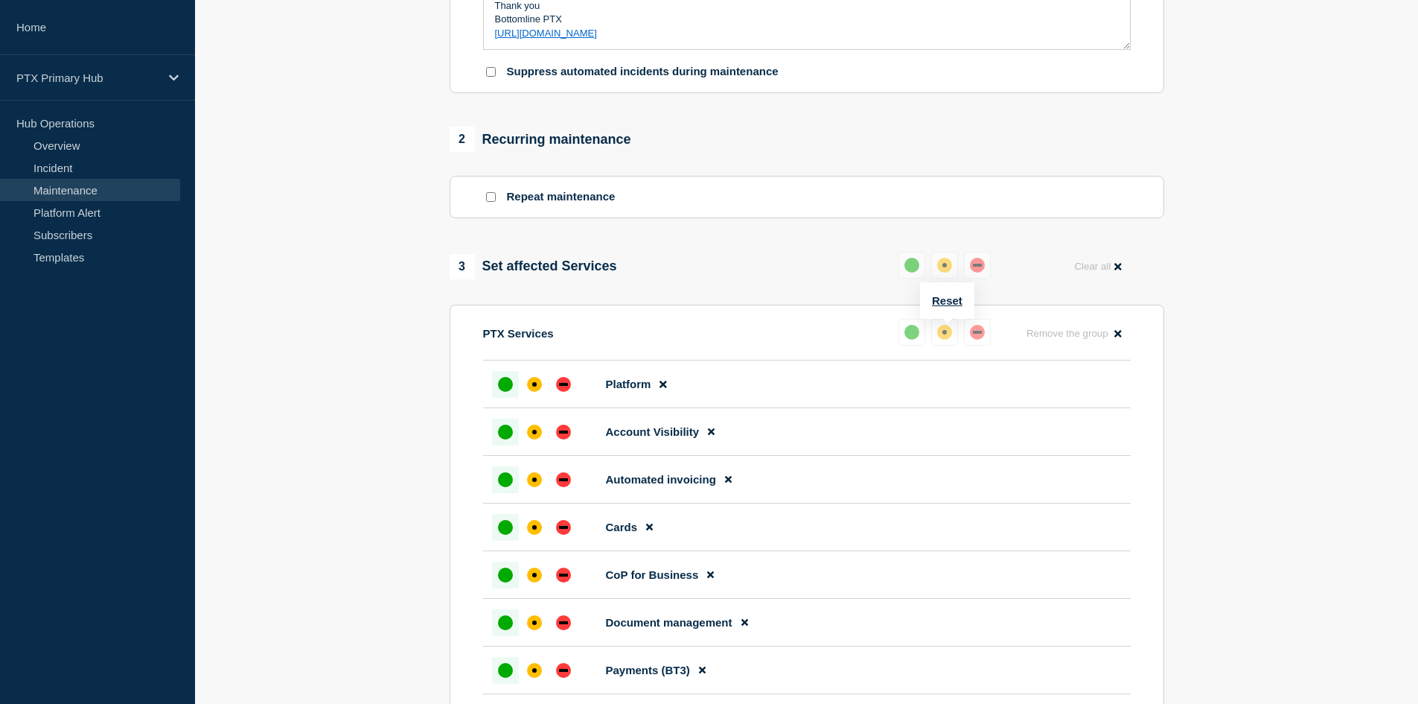
click at [913, 336] on div "up" at bounding box center [912, 332] width 15 height 15
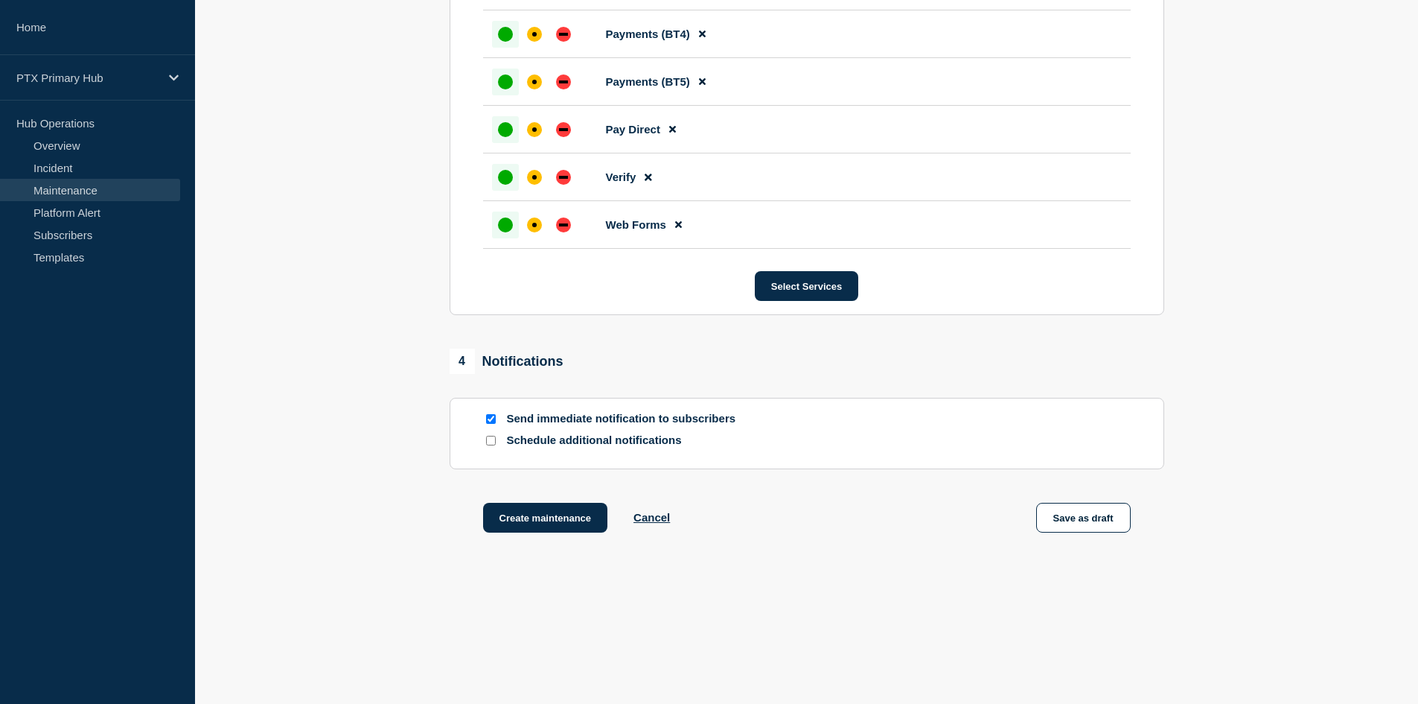
scroll to position [1197, 0]
click at [499, 514] on button "Create maintenance" at bounding box center [545, 518] width 125 height 30
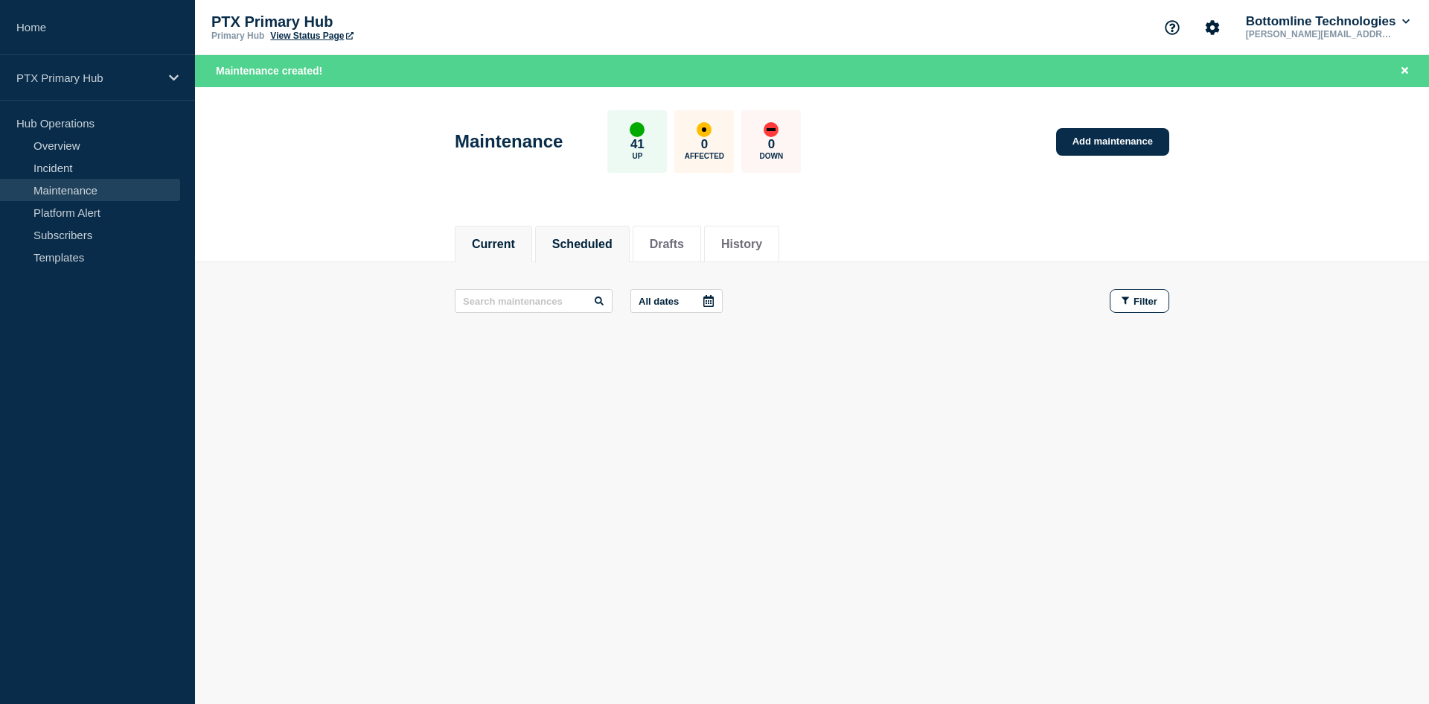
click at [595, 241] on button "Scheduled" at bounding box center [582, 243] width 60 height 13
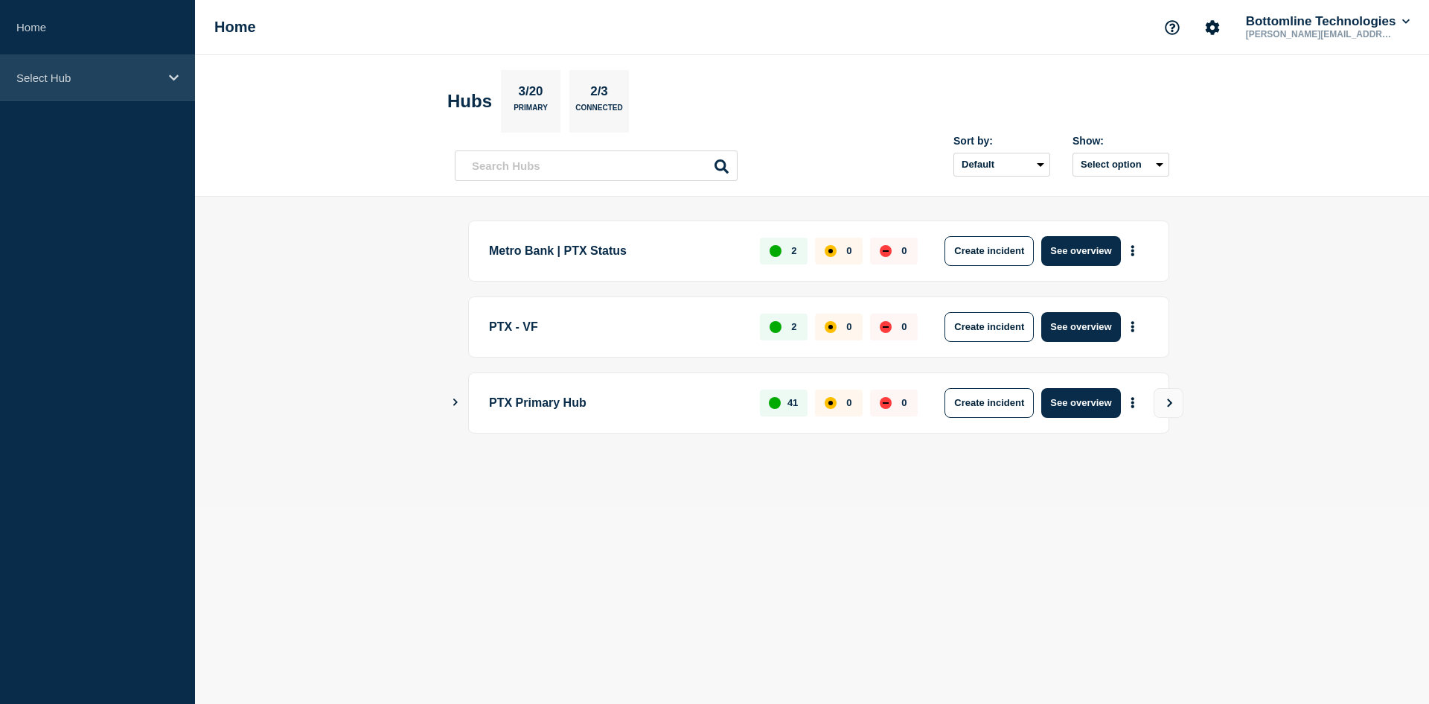
click at [165, 72] on div "Select Hub" at bounding box center [97, 77] width 195 height 45
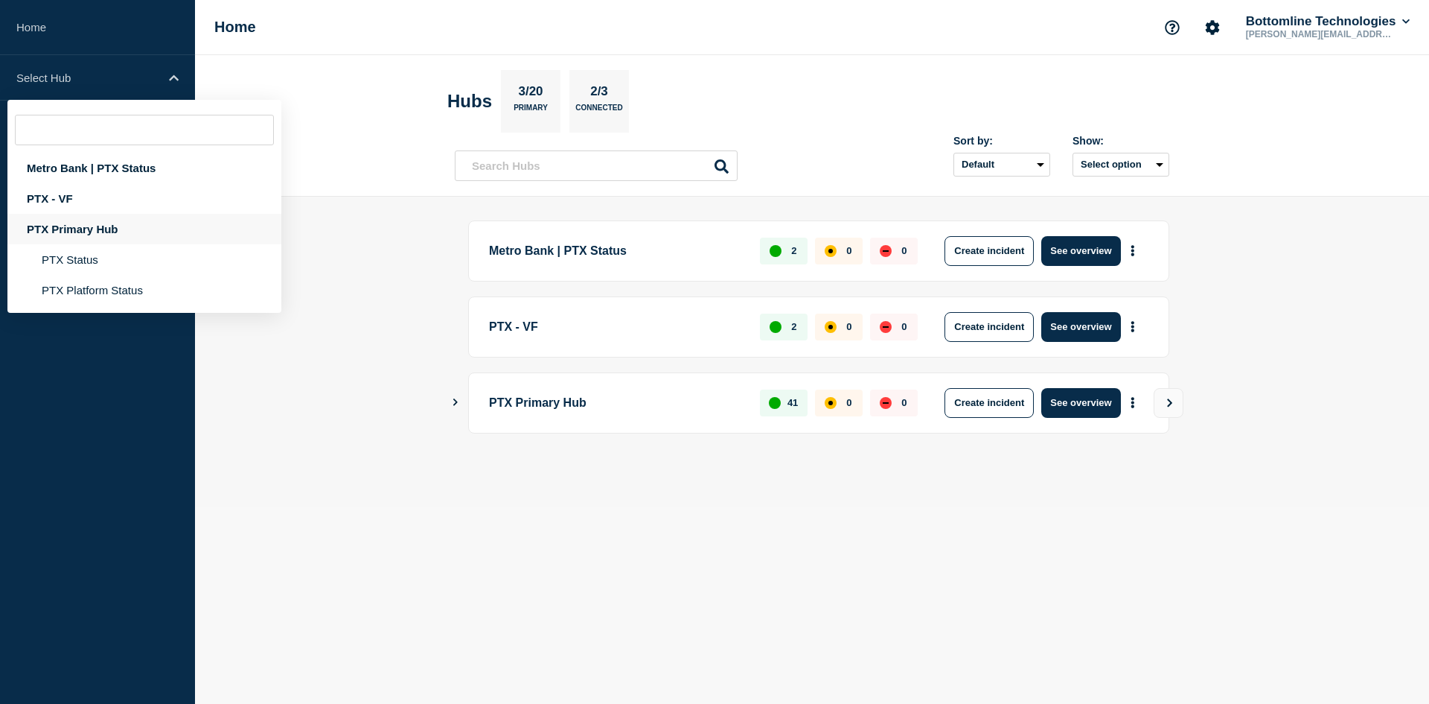
click at [92, 229] on div "PTX Primary Hub" at bounding box center [144, 229] width 274 height 31
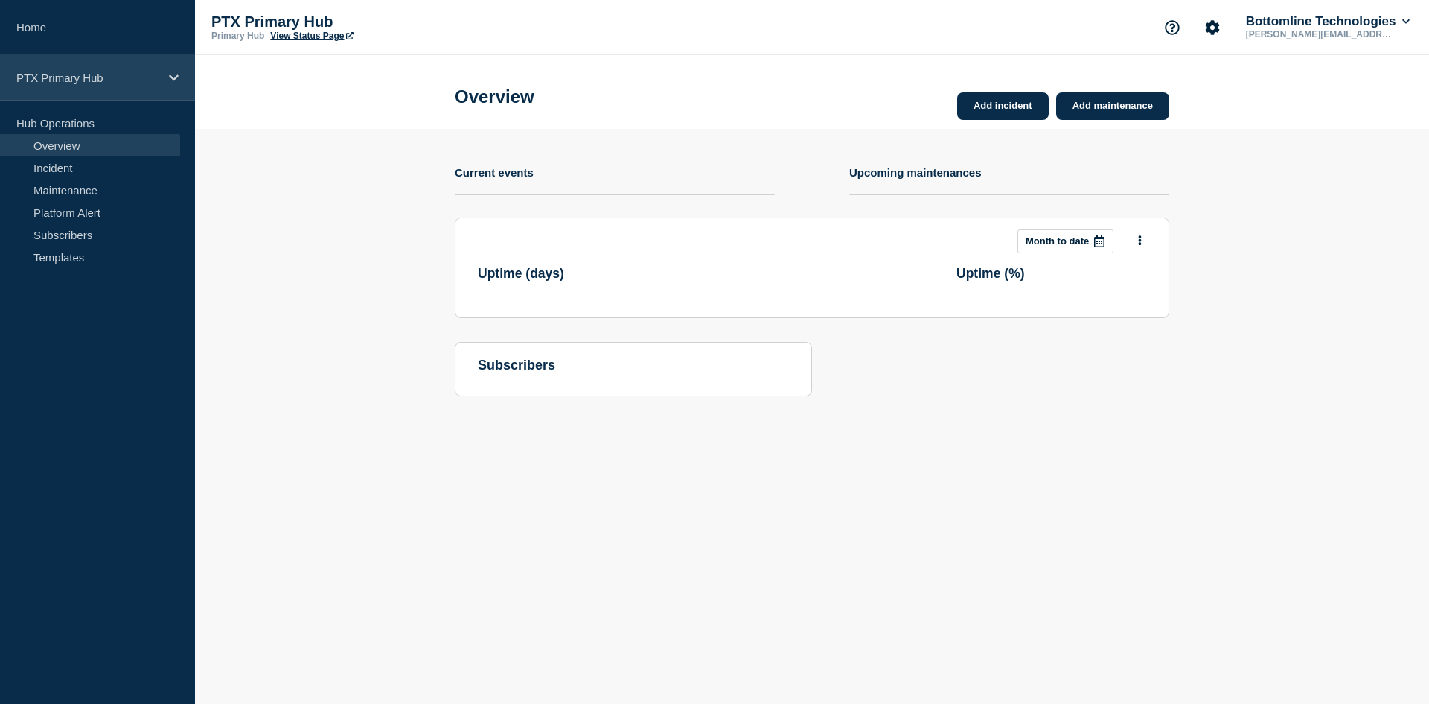
click at [179, 74] on div "PTX Primary Hub" at bounding box center [97, 77] width 195 height 45
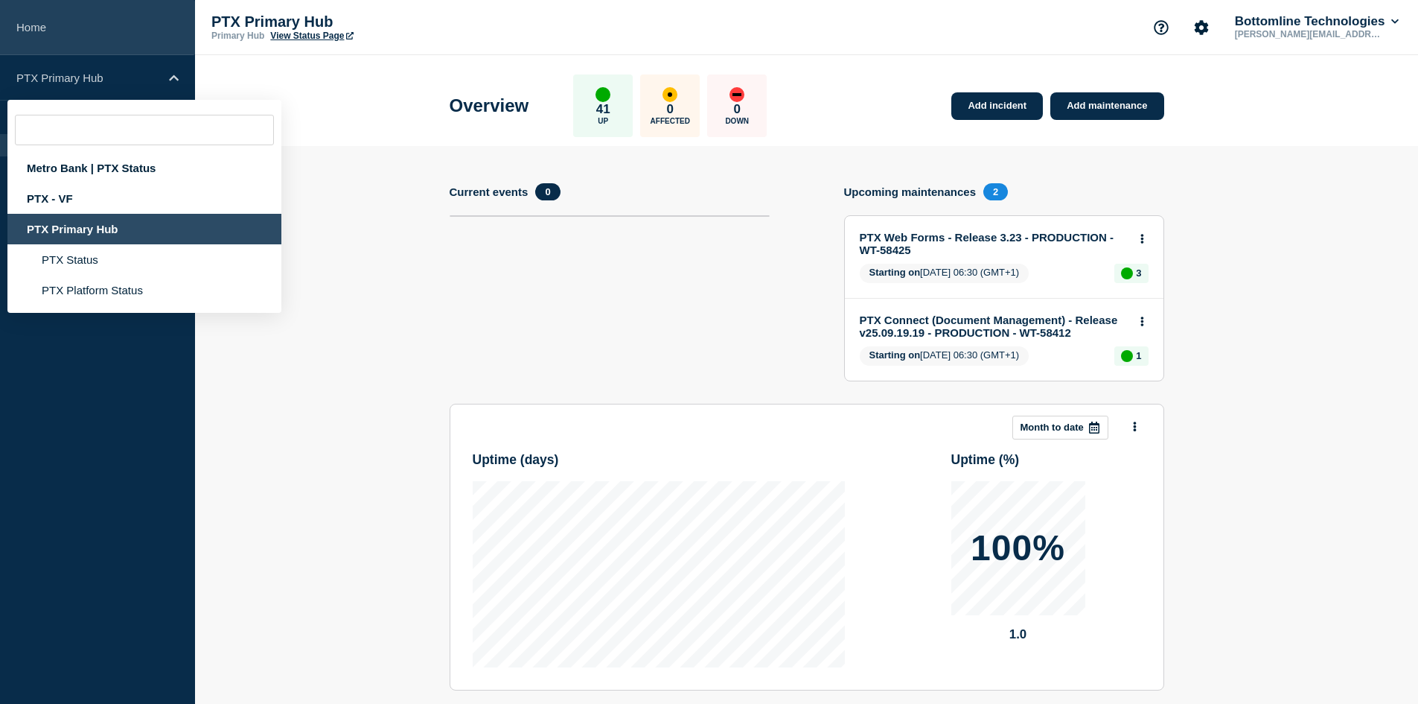
click at [150, 11] on link "Home" at bounding box center [97, 27] width 195 height 55
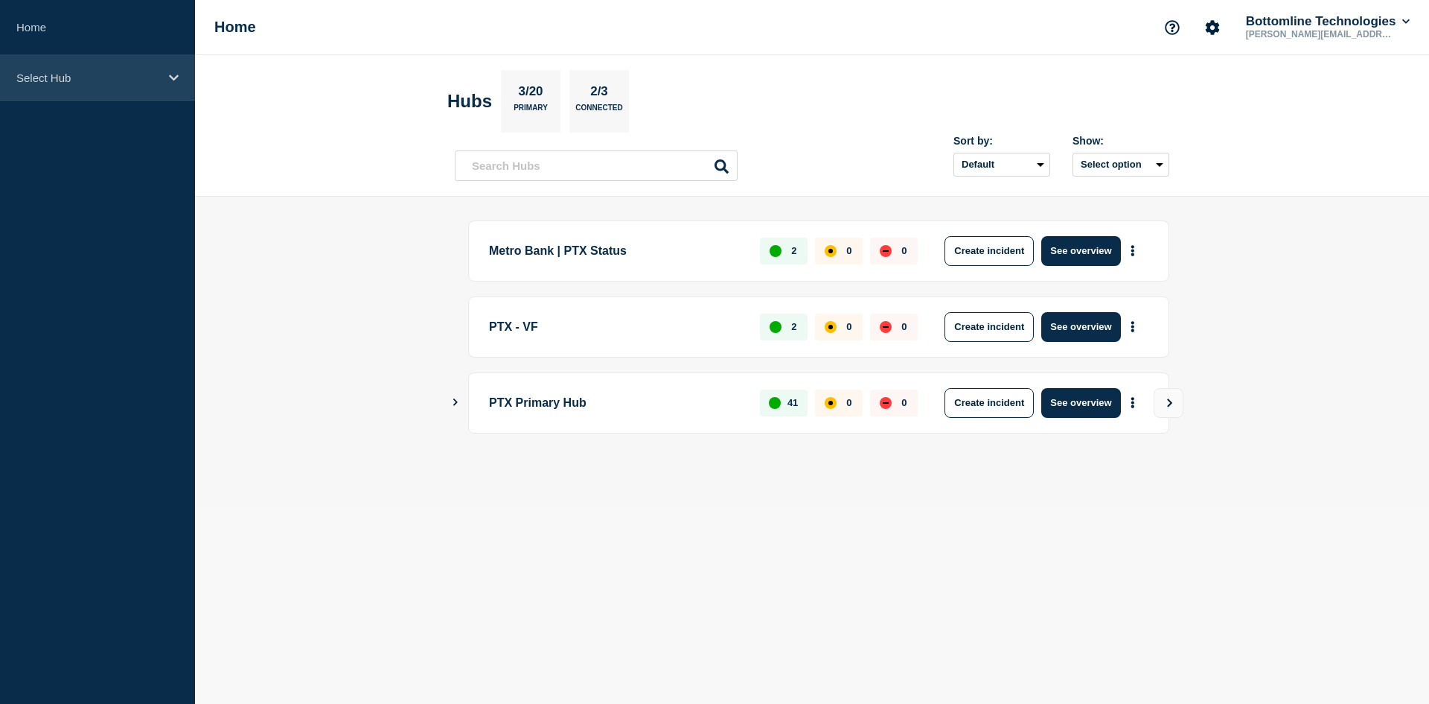
click at [173, 75] on icon at bounding box center [174, 77] width 10 height 11
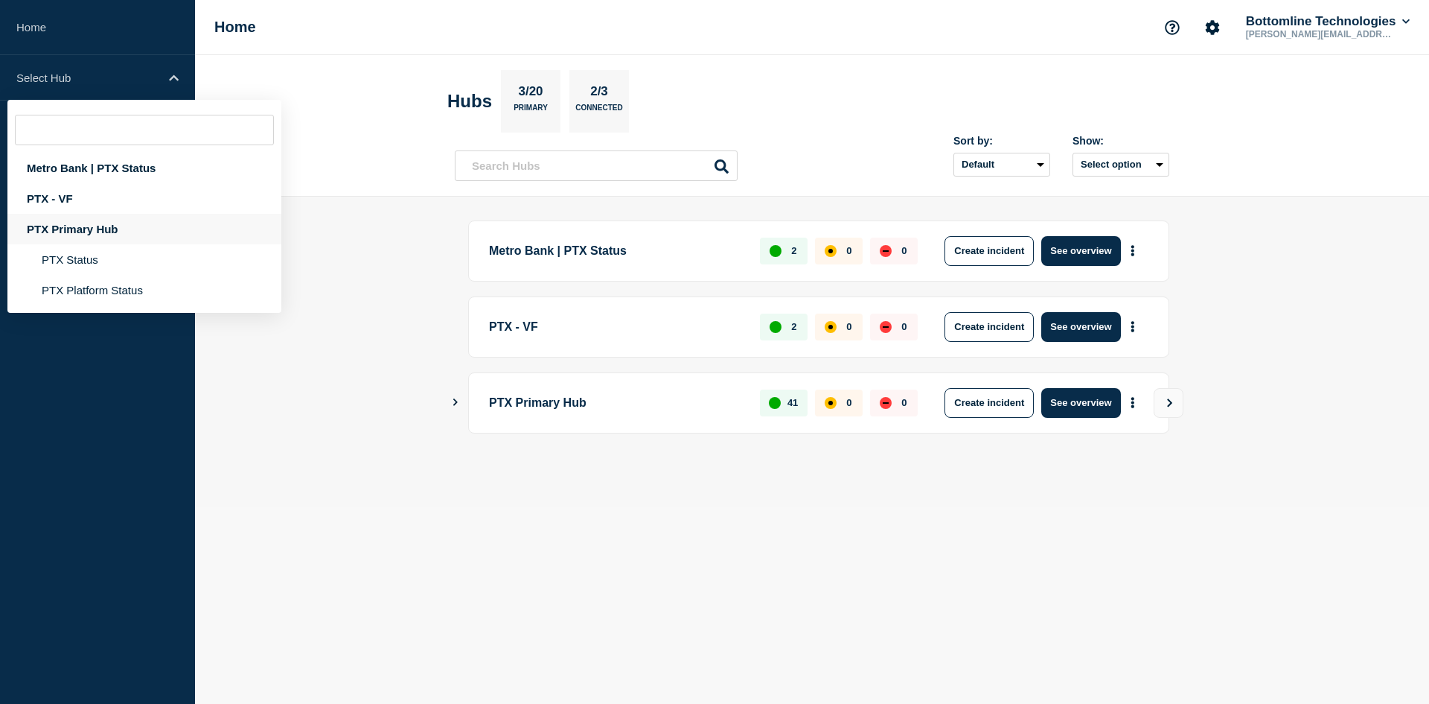
click at [88, 229] on div "PTX Primary Hub" at bounding box center [144, 229] width 274 height 31
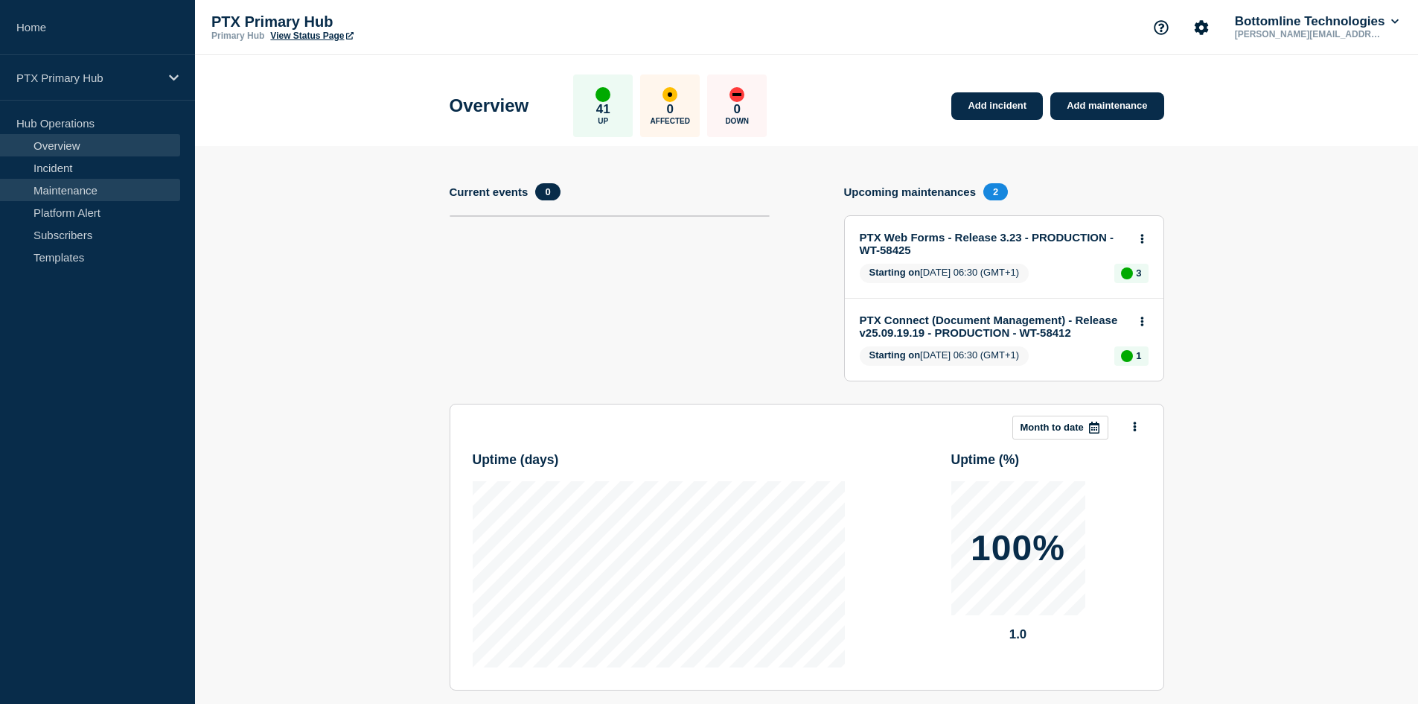
click at [71, 191] on link "Maintenance" at bounding box center [90, 190] width 180 height 22
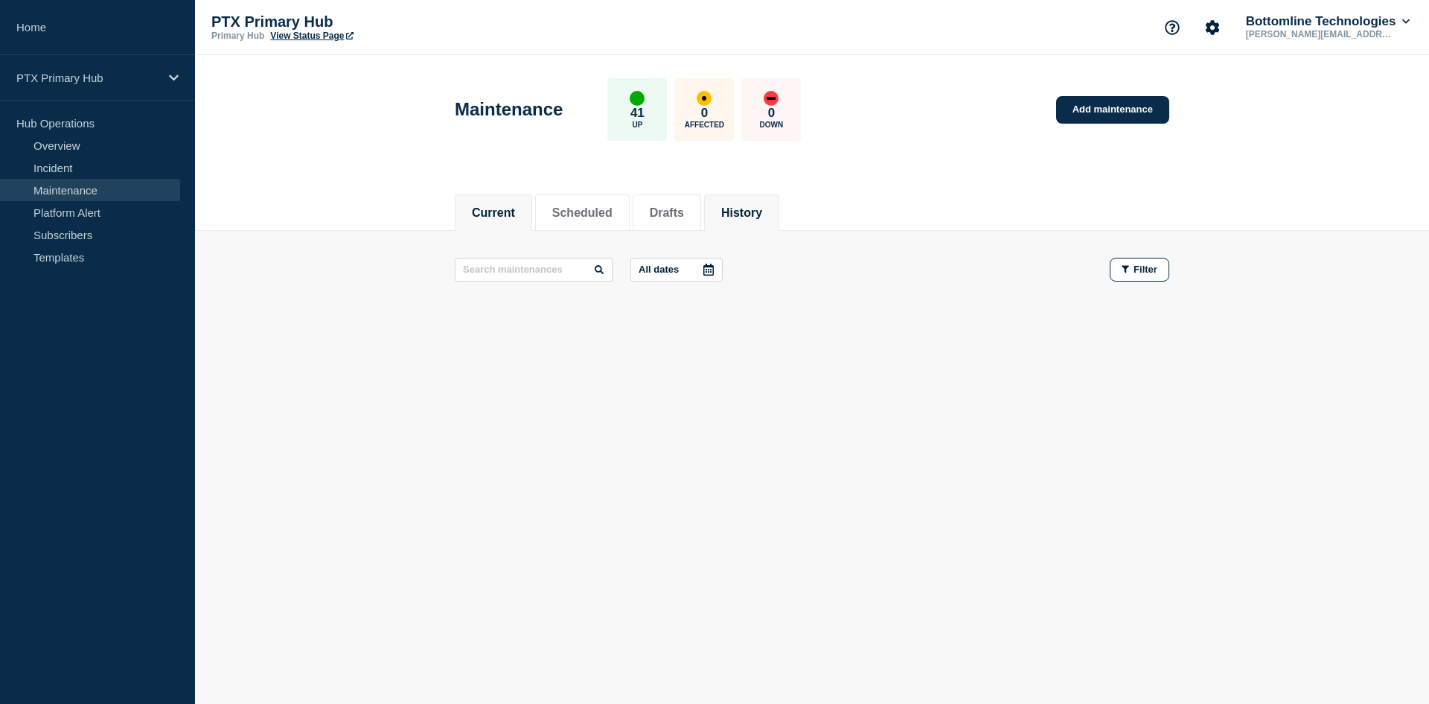
click at [762, 218] on button "History" at bounding box center [741, 212] width 41 height 13
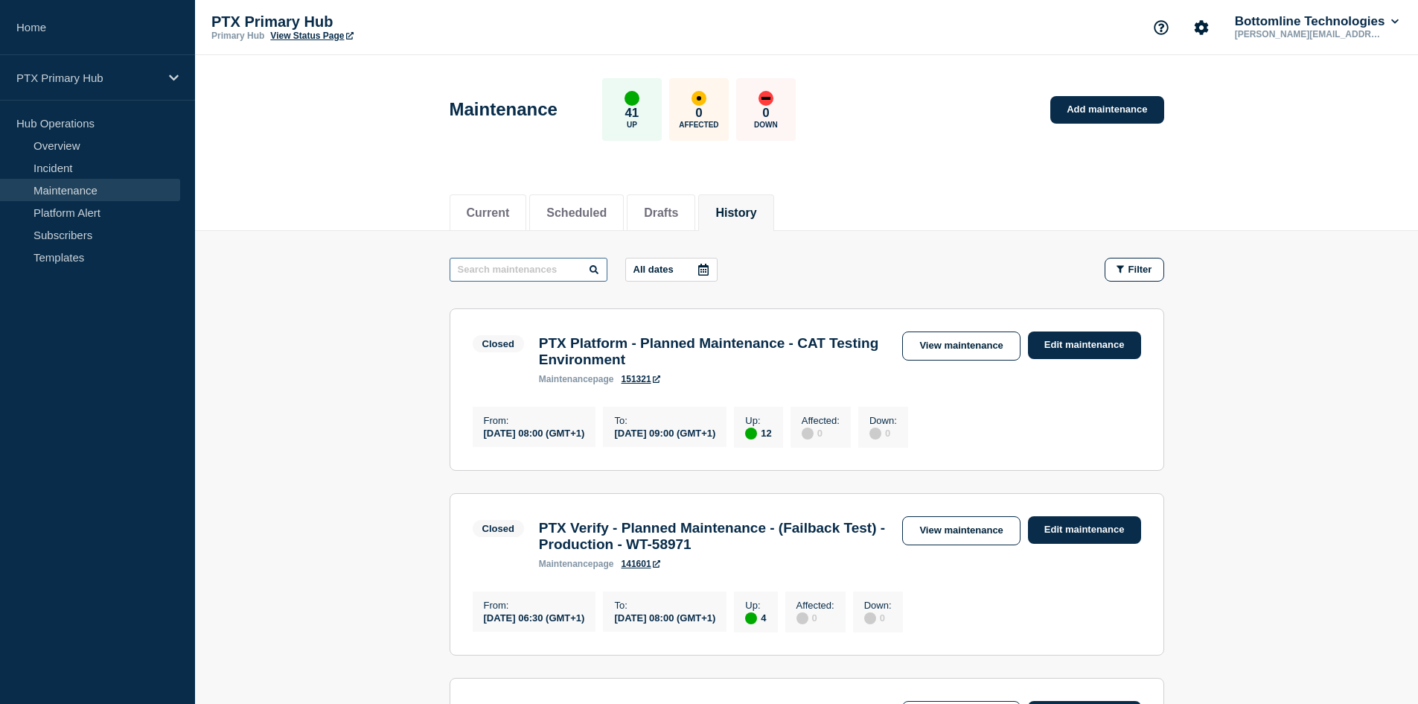
click at [511, 274] on input "text" at bounding box center [529, 270] width 158 height 24
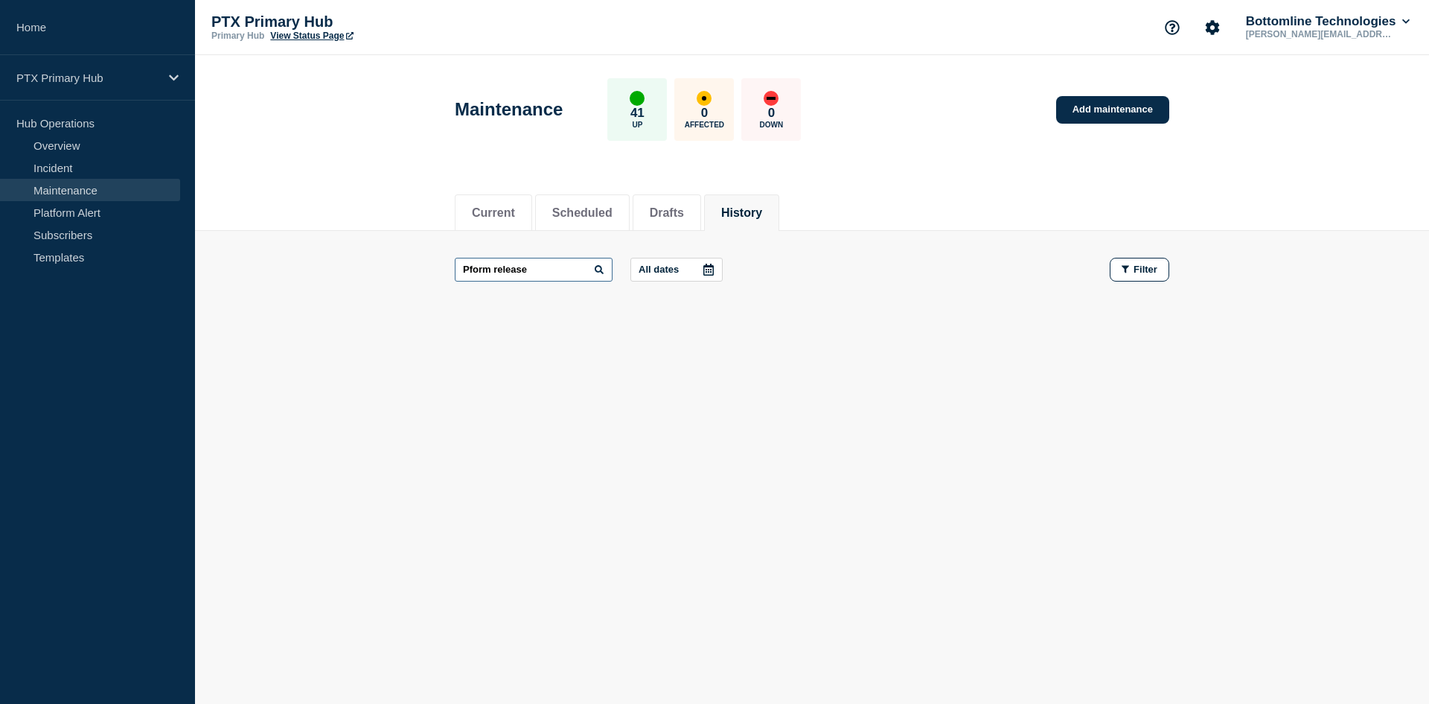
click at [472, 269] on input "Pform release" at bounding box center [534, 270] width 158 height 24
click at [554, 274] on input "Platform release" at bounding box center [534, 270] width 158 height 24
type input "Platform"
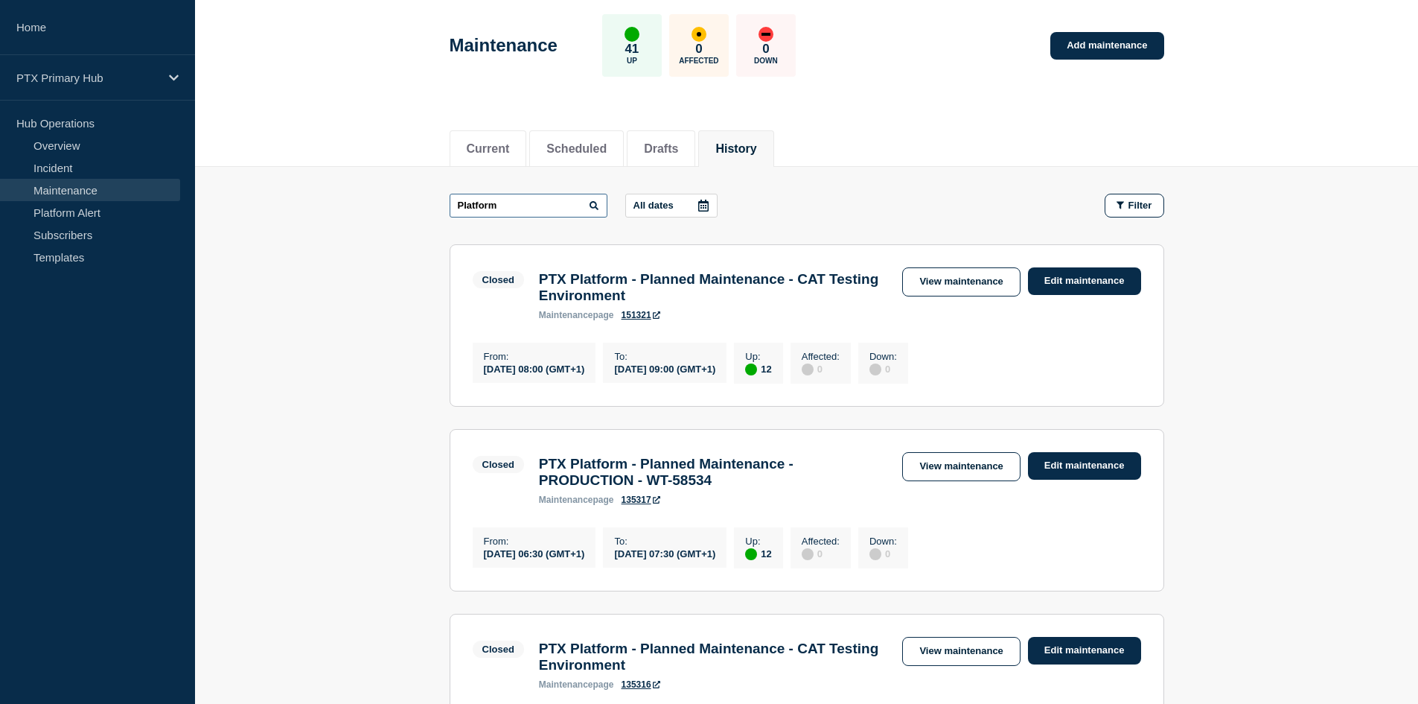
scroll to position [149, 0]
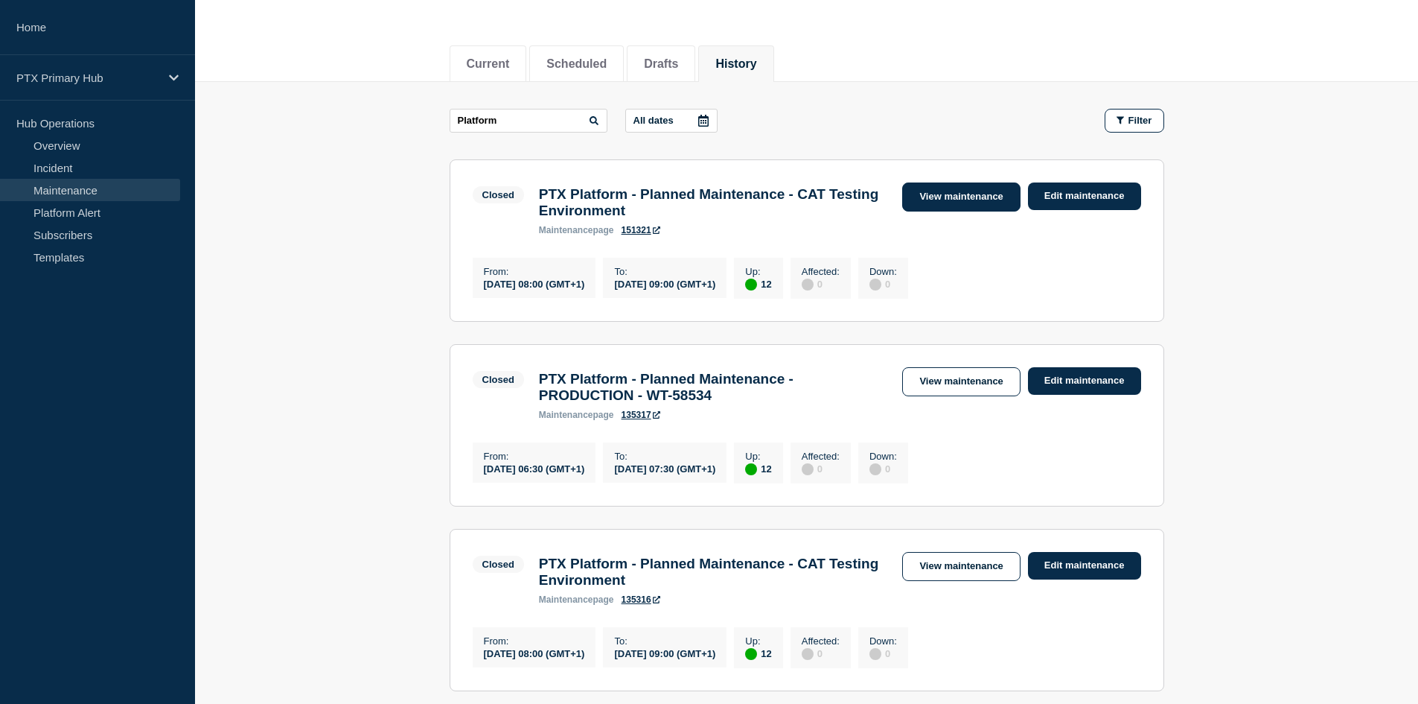
click at [986, 197] on link "View maintenance" at bounding box center [961, 196] width 118 height 29
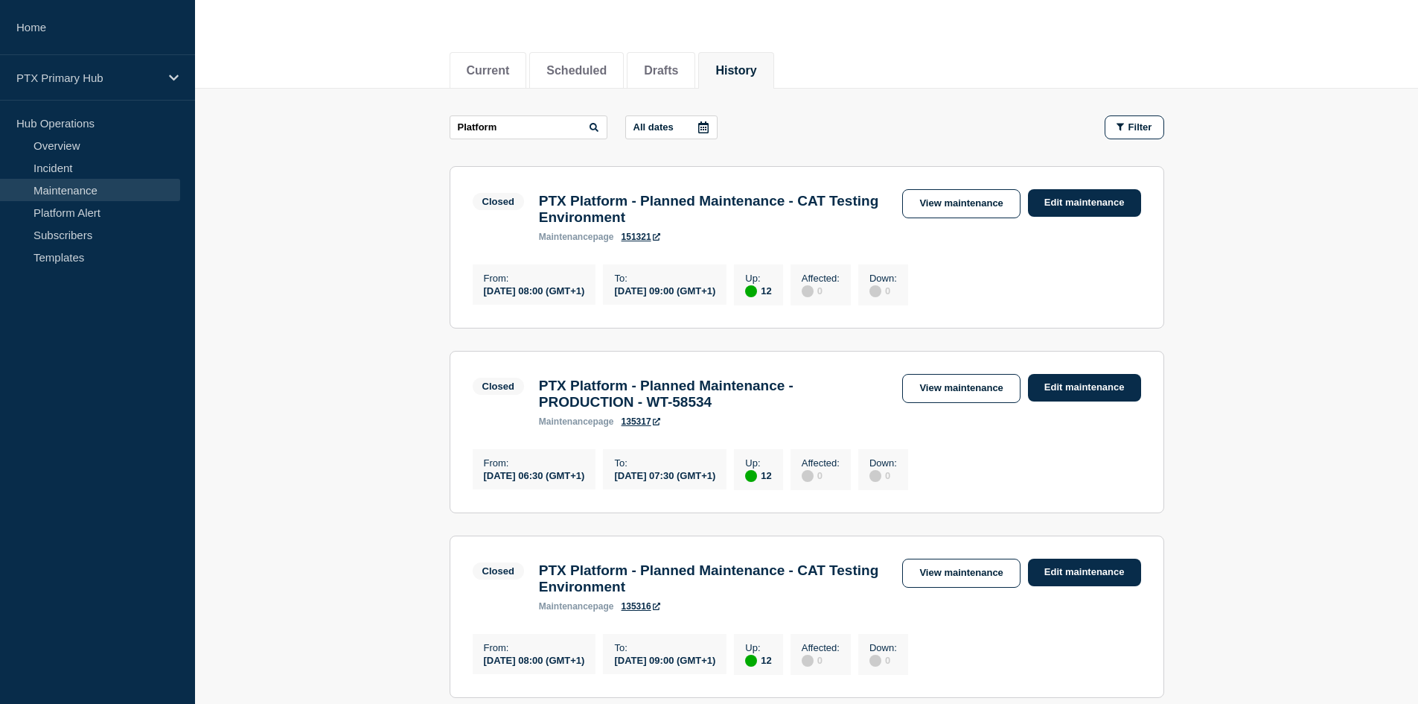
scroll to position [149, 0]
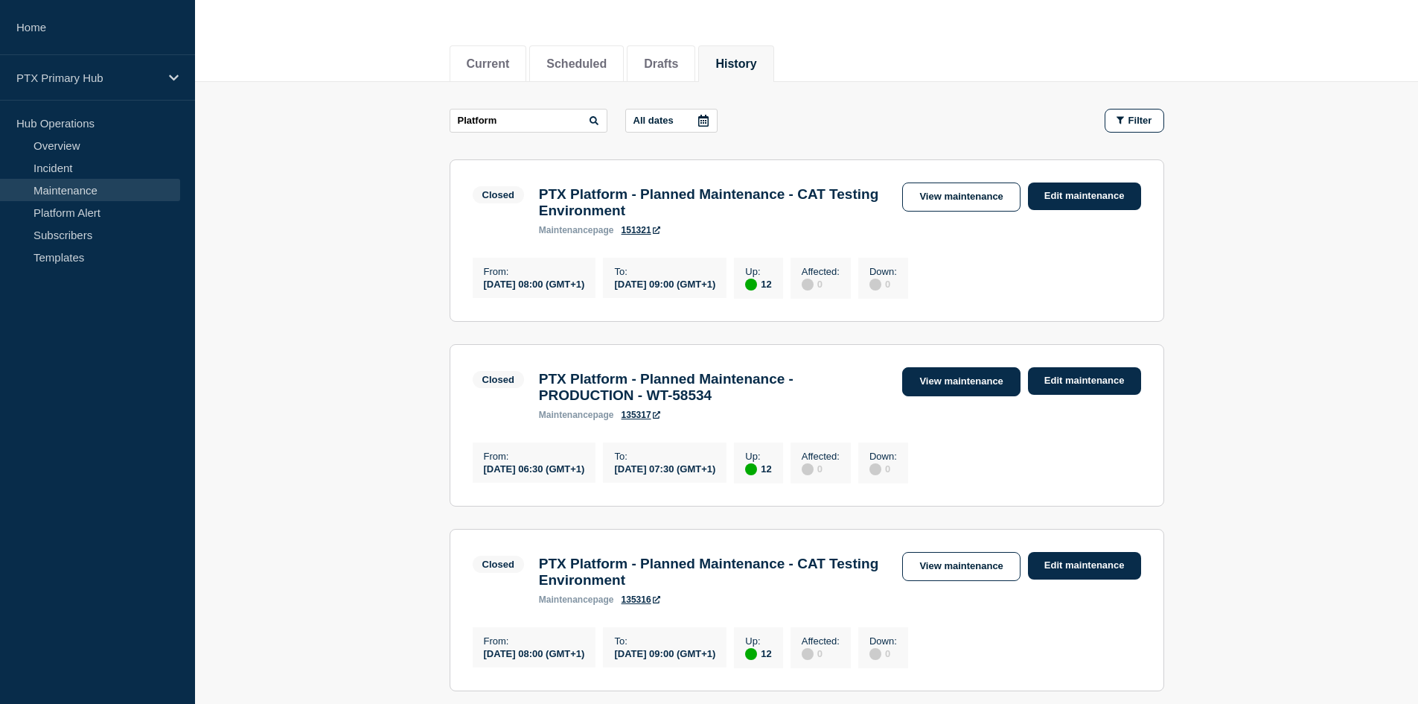
click at [947, 396] on link "View maintenance" at bounding box center [961, 381] width 118 height 29
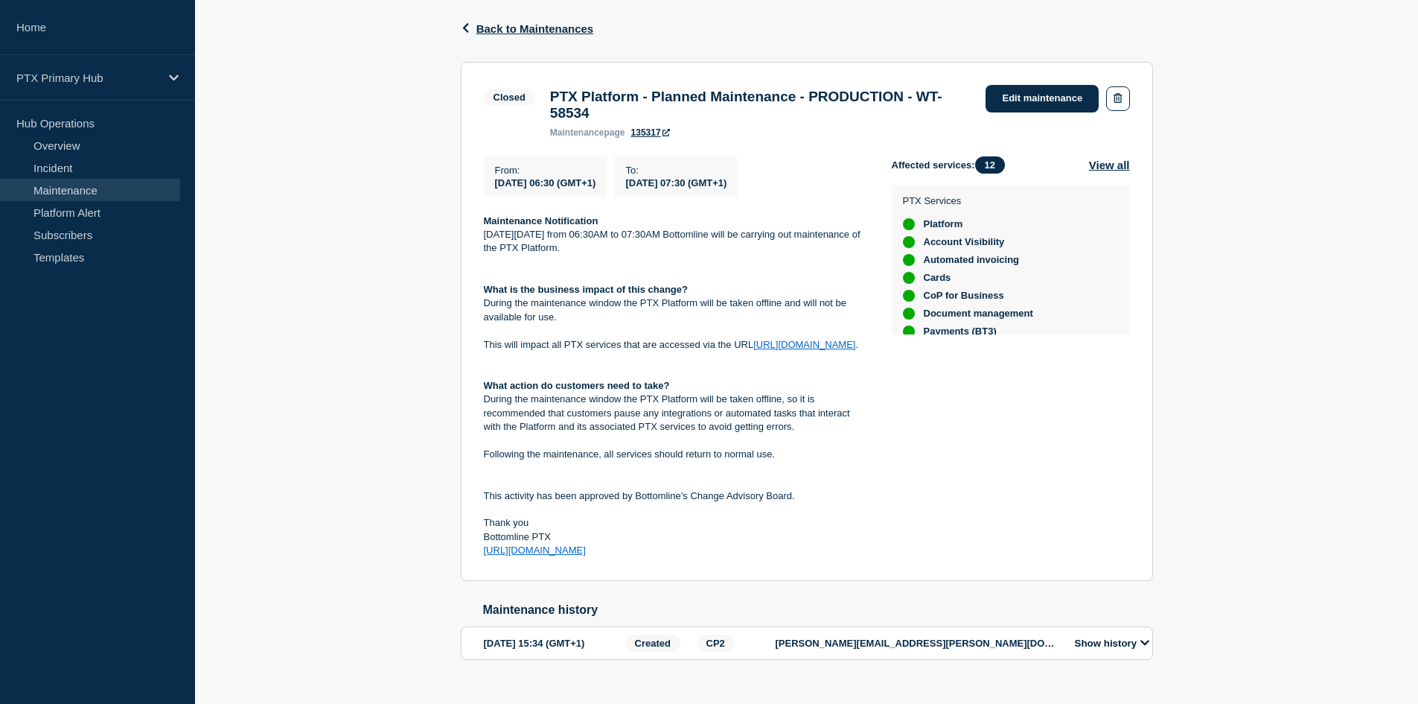
scroll to position [209, 0]
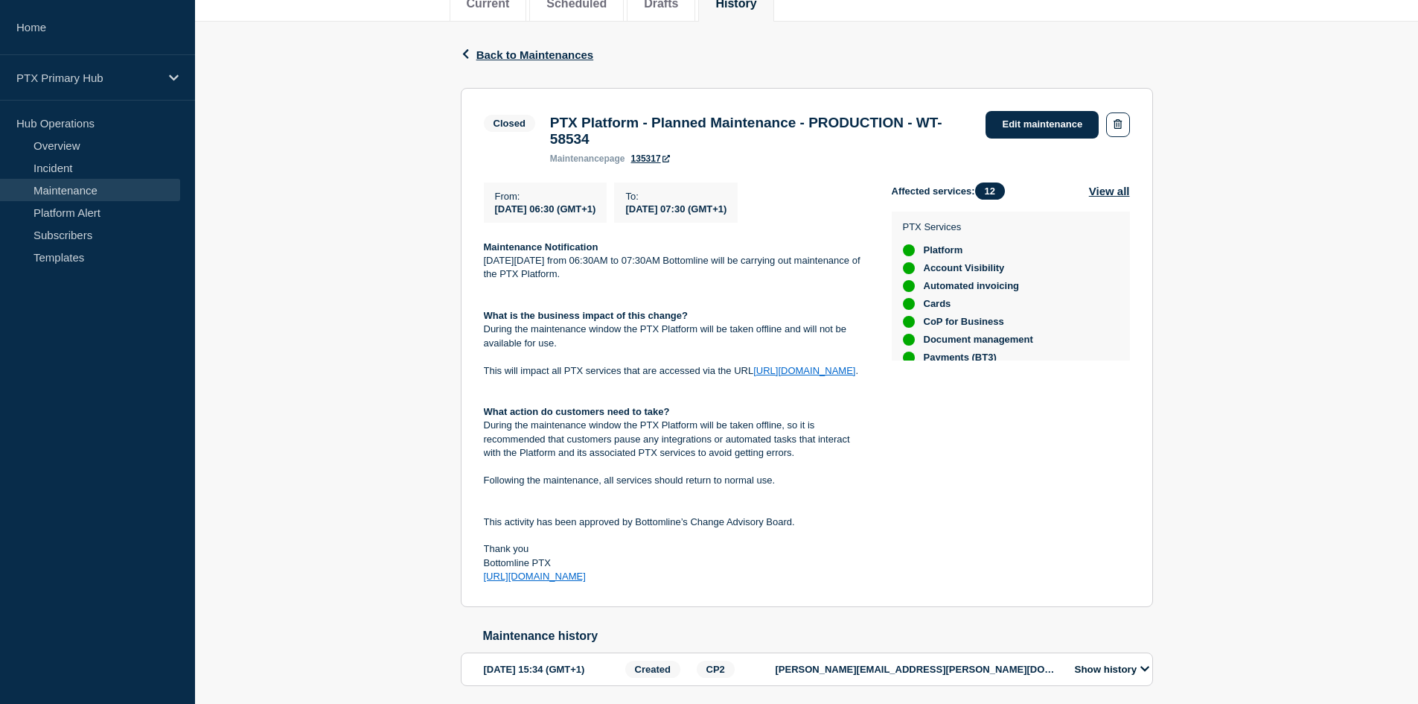
drag, startPoint x: 626, startPoint y: 589, endPoint x: 462, endPoint y: 270, distance: 358.6
click at [462, 270] on section "Closed PTX Platform - Planned Maintenance - PRODUCTION - WT-58534 maintenance p…" at bounding box center [807, 347] width 692 height 519
copy div "[DATE][DATE] from 06:30AM to 07:30AM Bottomline will be carrying out maintenanc…"
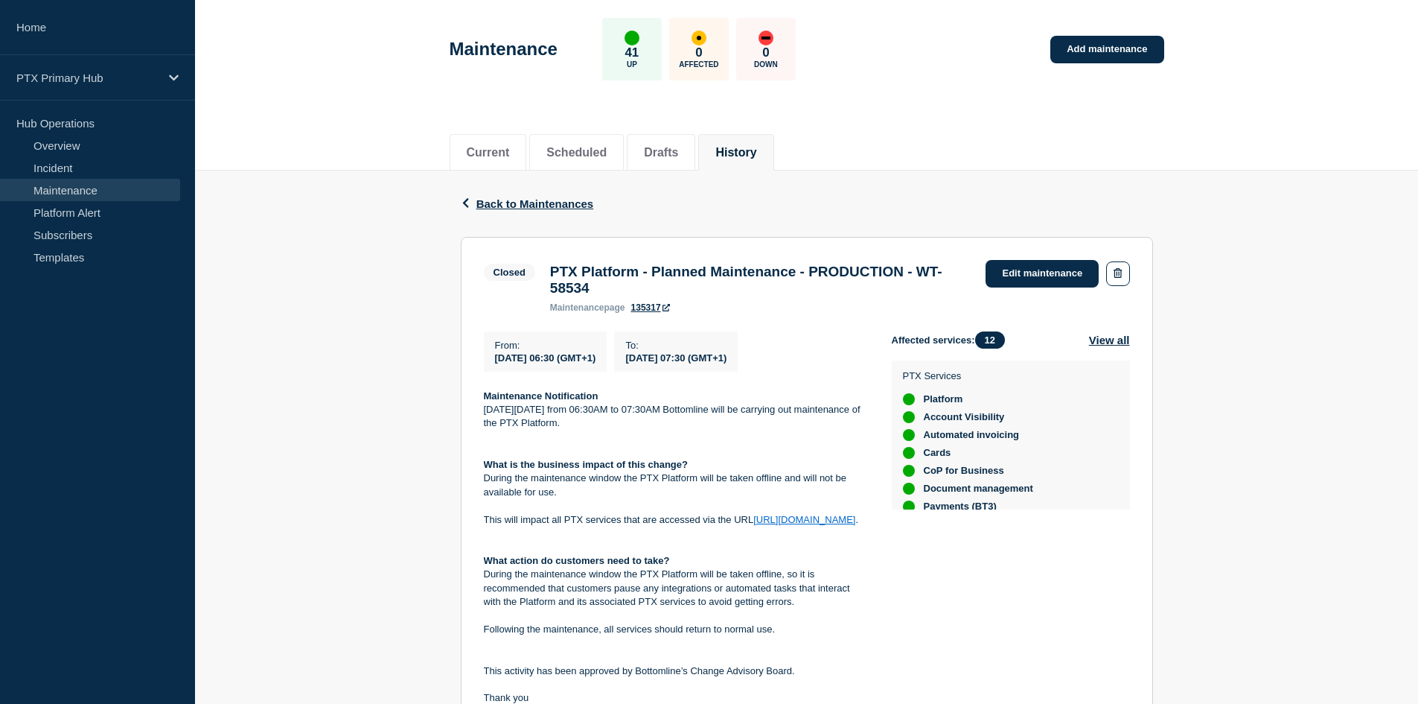
click at [596, 399] on strong "Maintenance Notification" at bounding box center [541, 395] width 115 height 11
drag, startPoint x: 602, startPoint y: 406, endPoint x: 487, endPoint y: 406, distance: 115.4
click at [487, 403] on p "Maintenance Notification" at bounding box center [676, 395] width 384 height 13
copy strong "Maintenance Notification"
click at [629, 296] on h3 "PTX Platform - Planned Maintenance - PRODUCTION - WT-58534" at bounding box center [760, 280] width 421 height 33
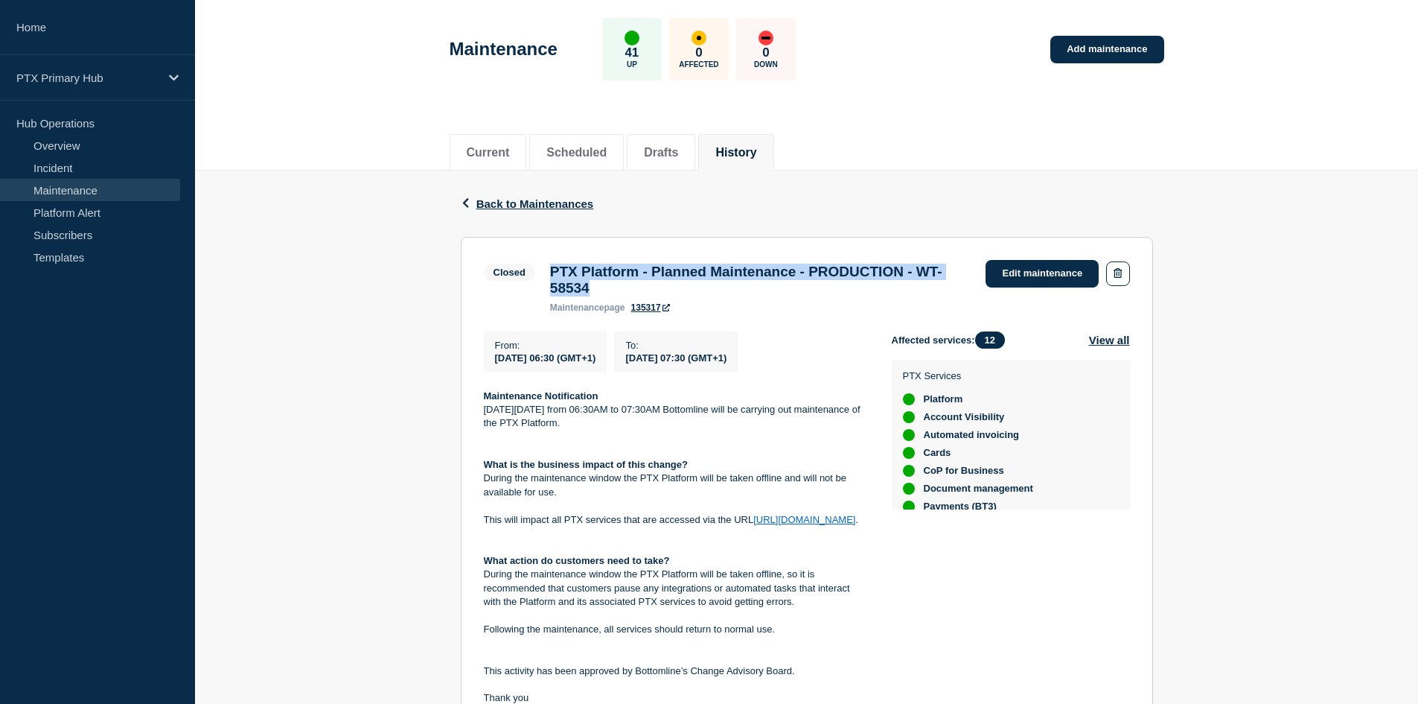
drag, startPoint x: 631, startPoint y: 289, endPoint x: 549, endPoint y: 274, distance: 83.2
click at [550, 274] on h3 "PTX Platform - Planned Maintenance - PRODUCTION - WT-58534" at bounding box center [760, 280] width 421 height 33
copy h3 "PTX Platform - Planned Maintenance - PRODUCTION - WT-58534"
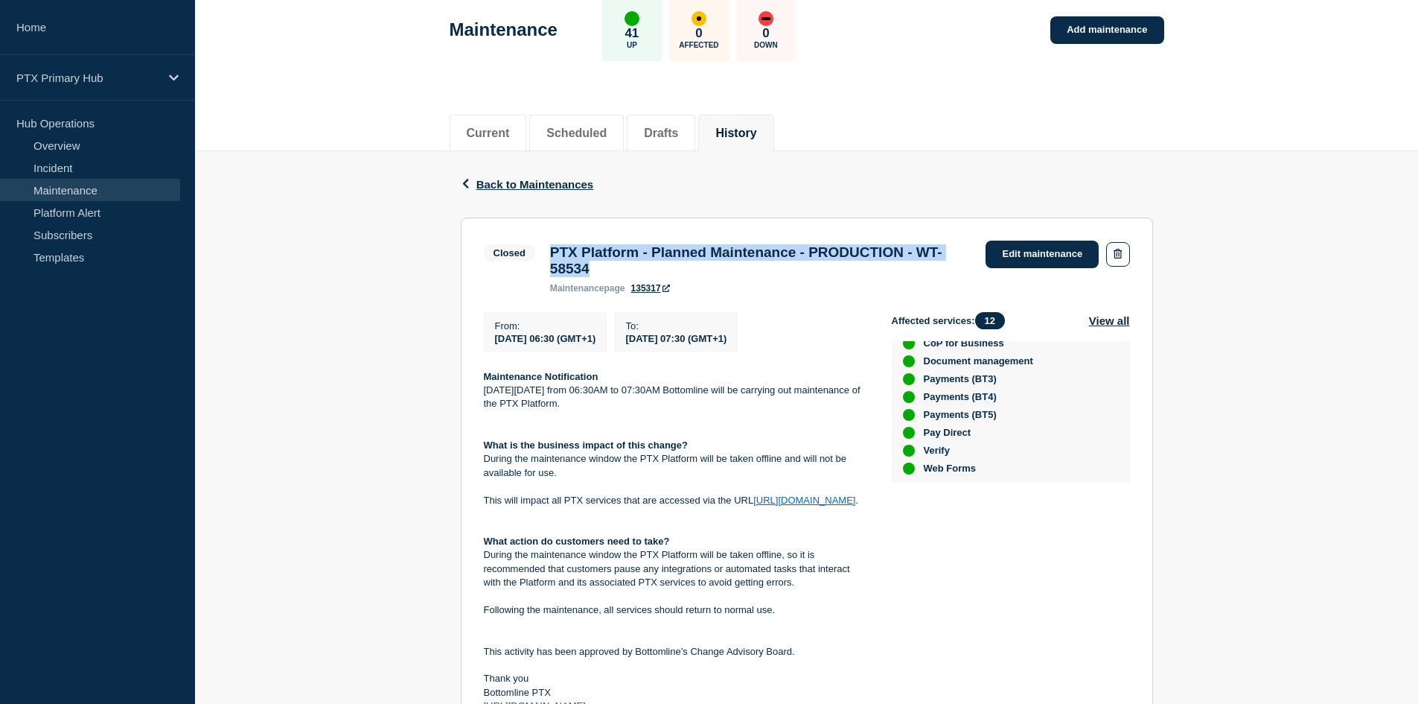
scroll to position [135, 0]
